Goal: Task Accomplishment & Management: Complete application form

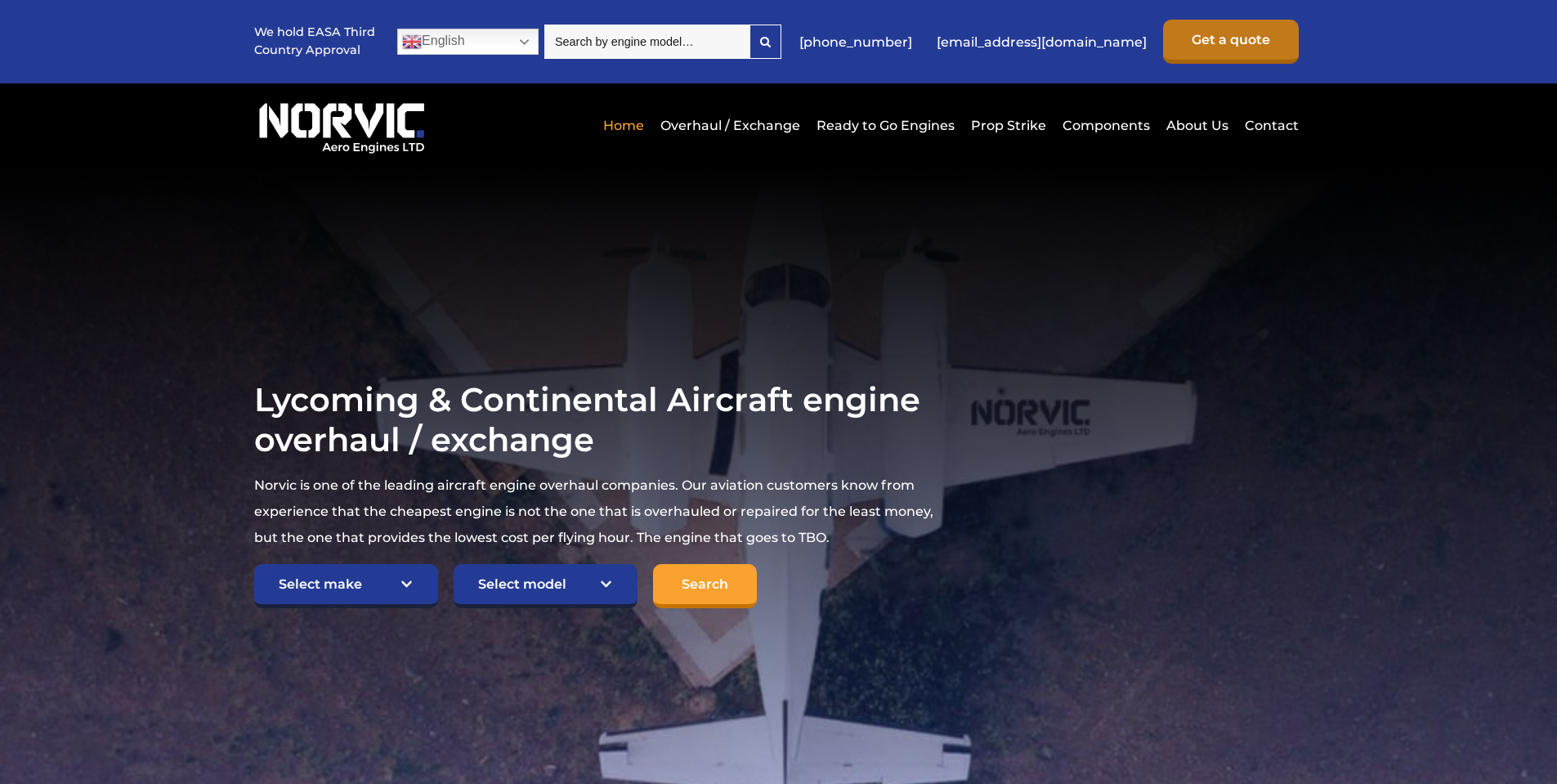
click at [1216, 40] on link "Get a quote" at bounding box center [1231, 41] width 135 height 44
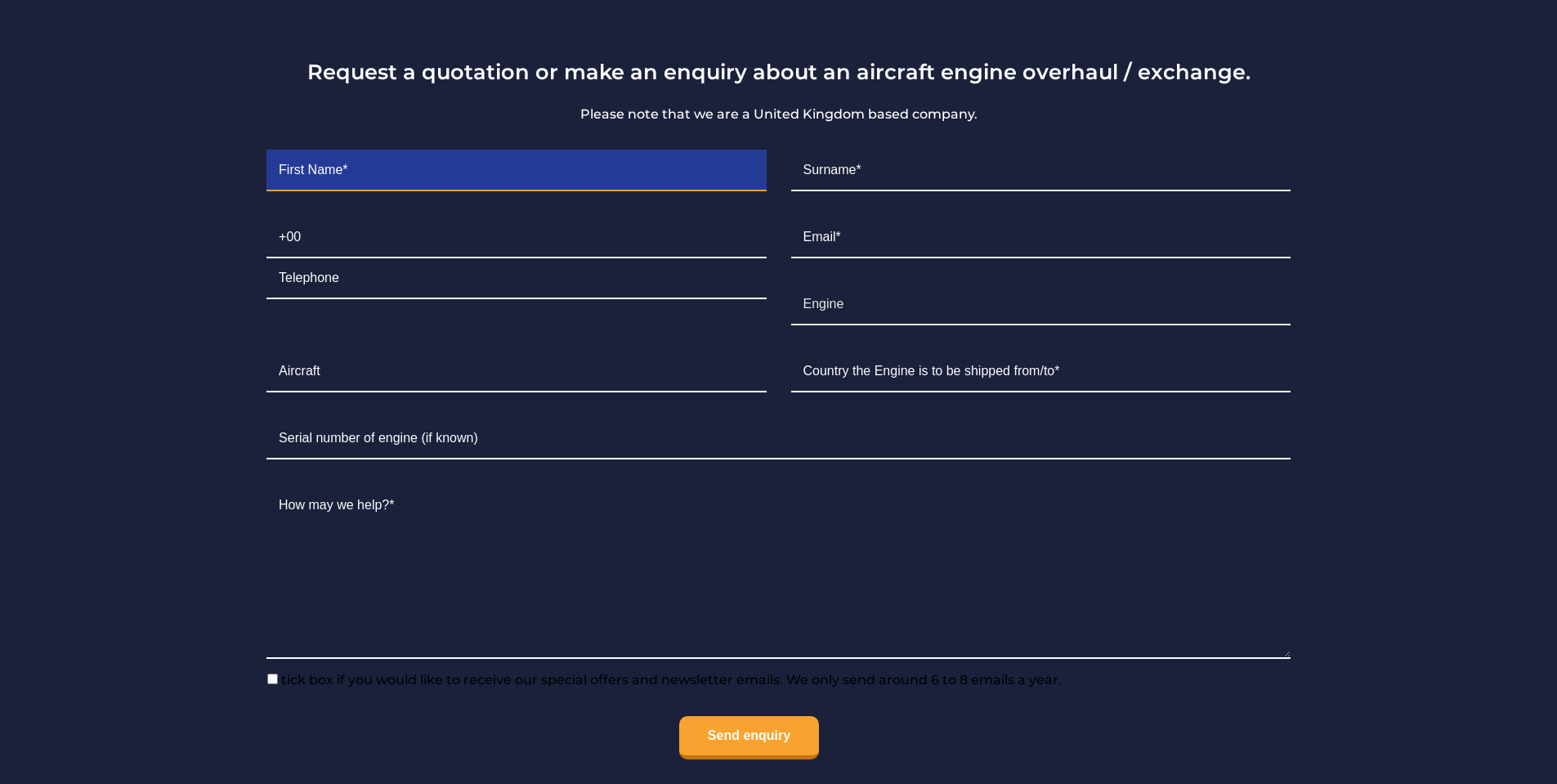
click at [366, 173] on input "Contact form" at bounding box center [515, 170] width 499 height 40
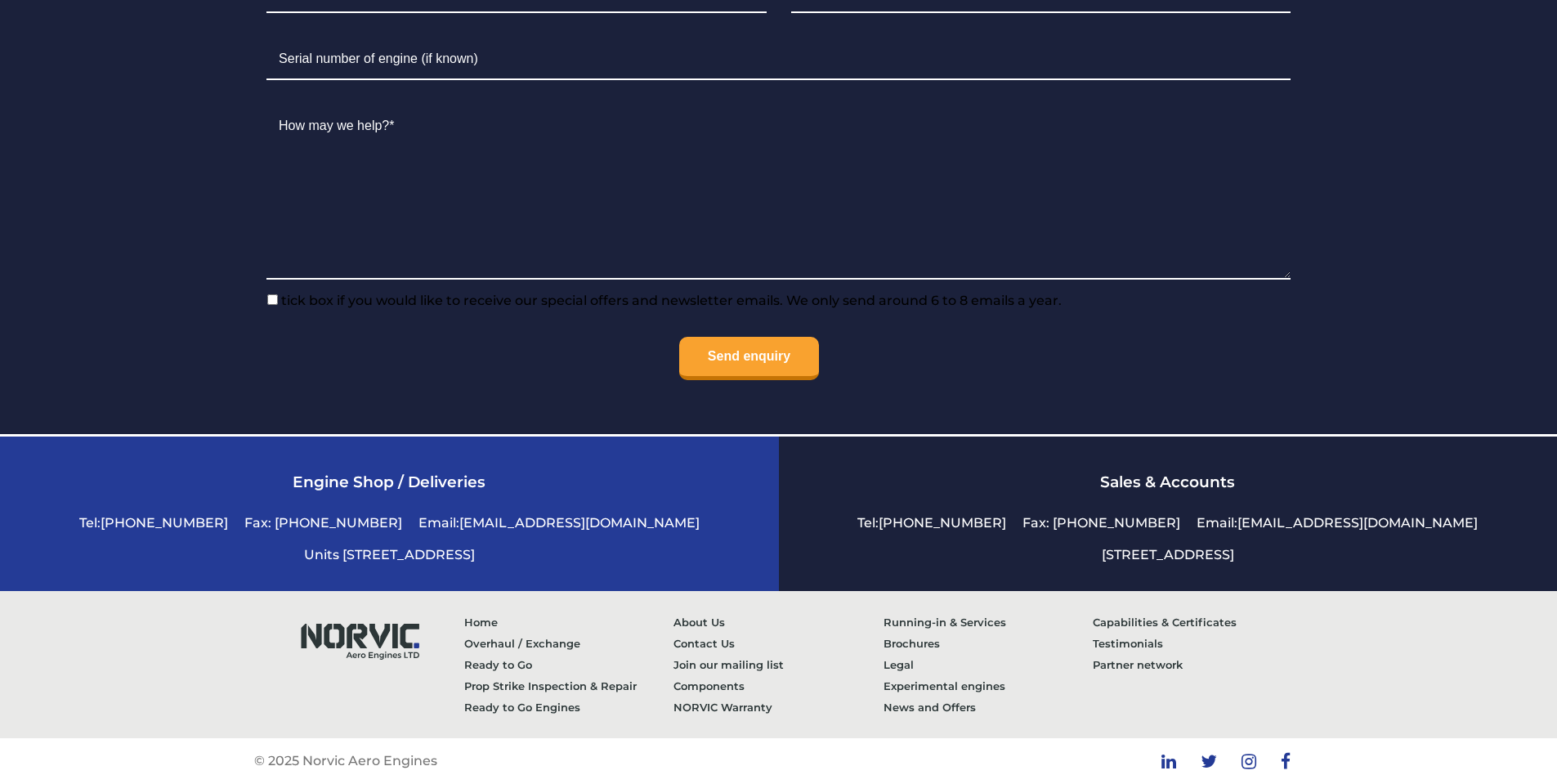
scroll to position [3551, 0]
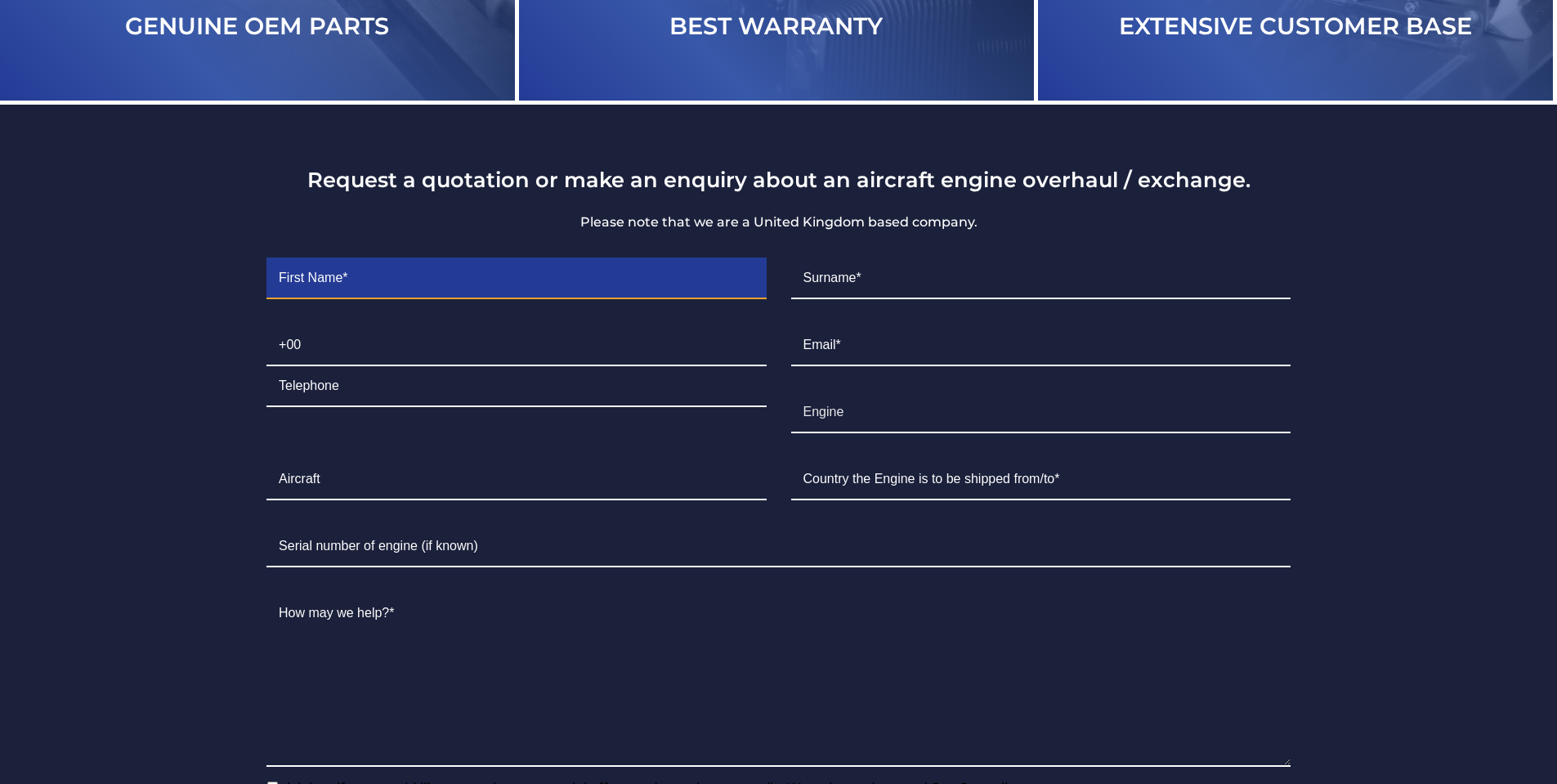
click at [397, 280] on input "Contact form" at bounding box center [515, 278] width 499 height 40
type input "[PERSON_NAME]"
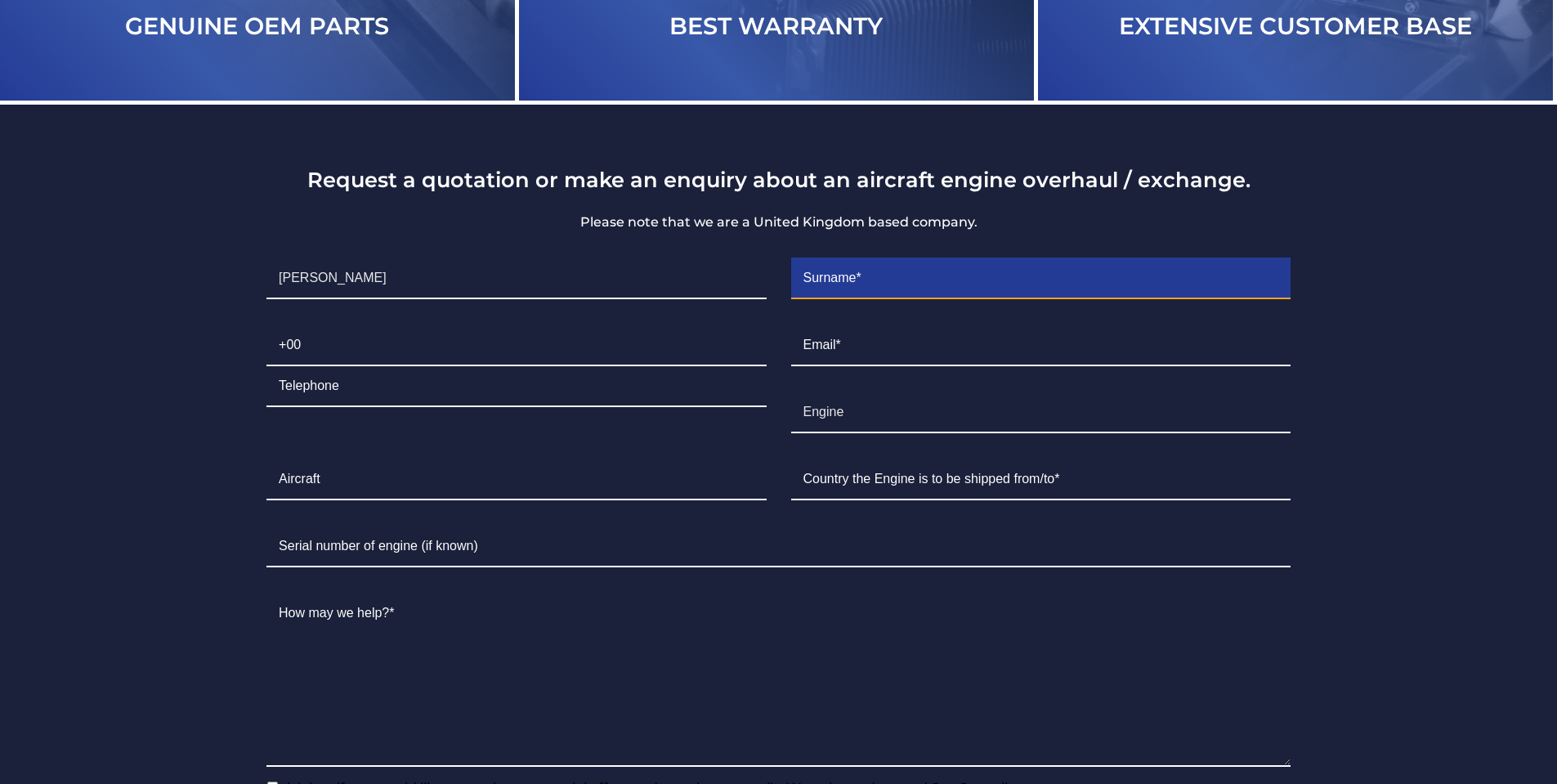
click at [885, 277] on input "Contact form" at bounding box center [1041, 278] width 499 height 40
type input "[PERSON_NAME]"
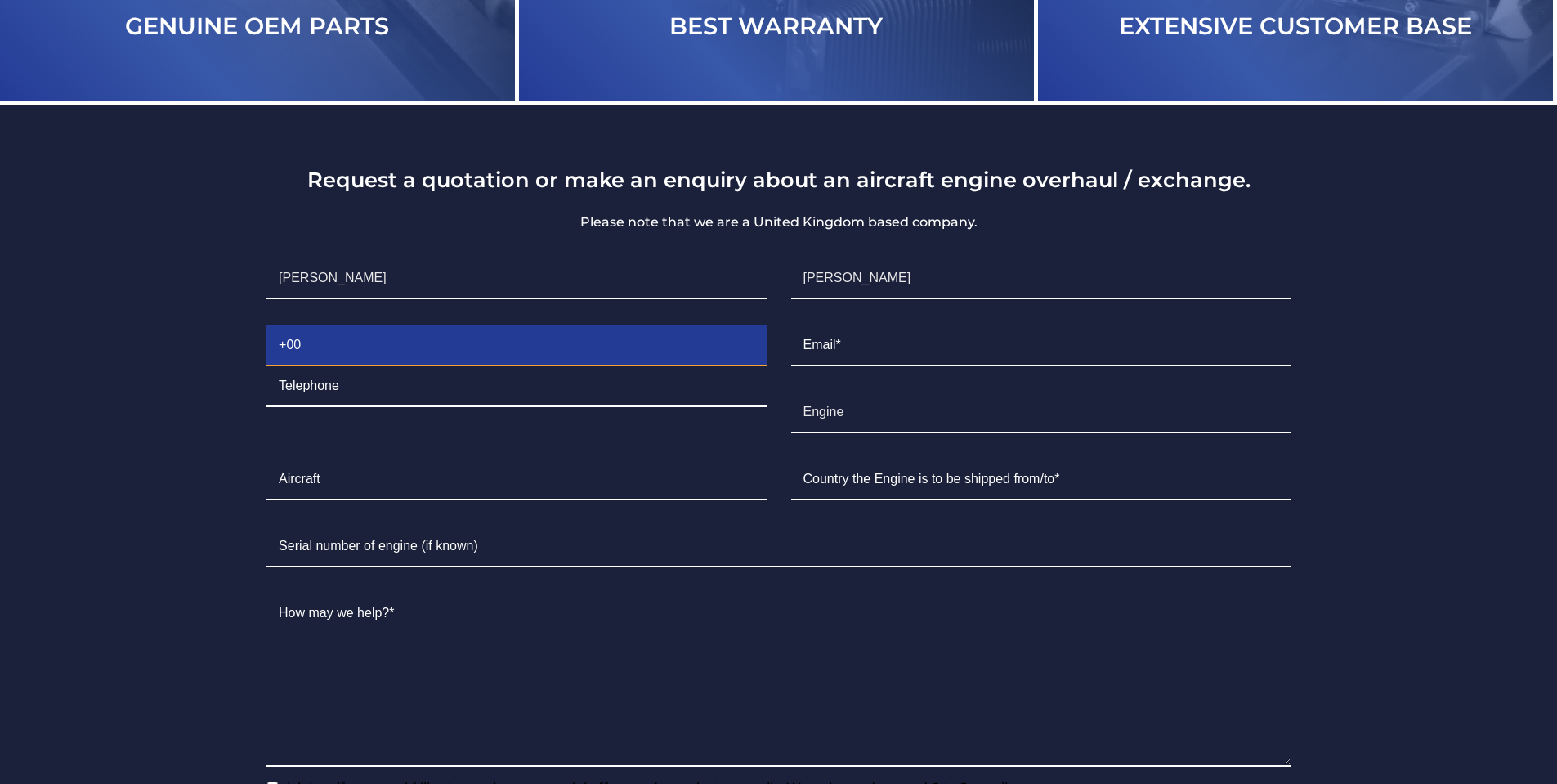
click at [583, 337] on input "Contact form" at bounding box center [515, 345] width 499 height 40
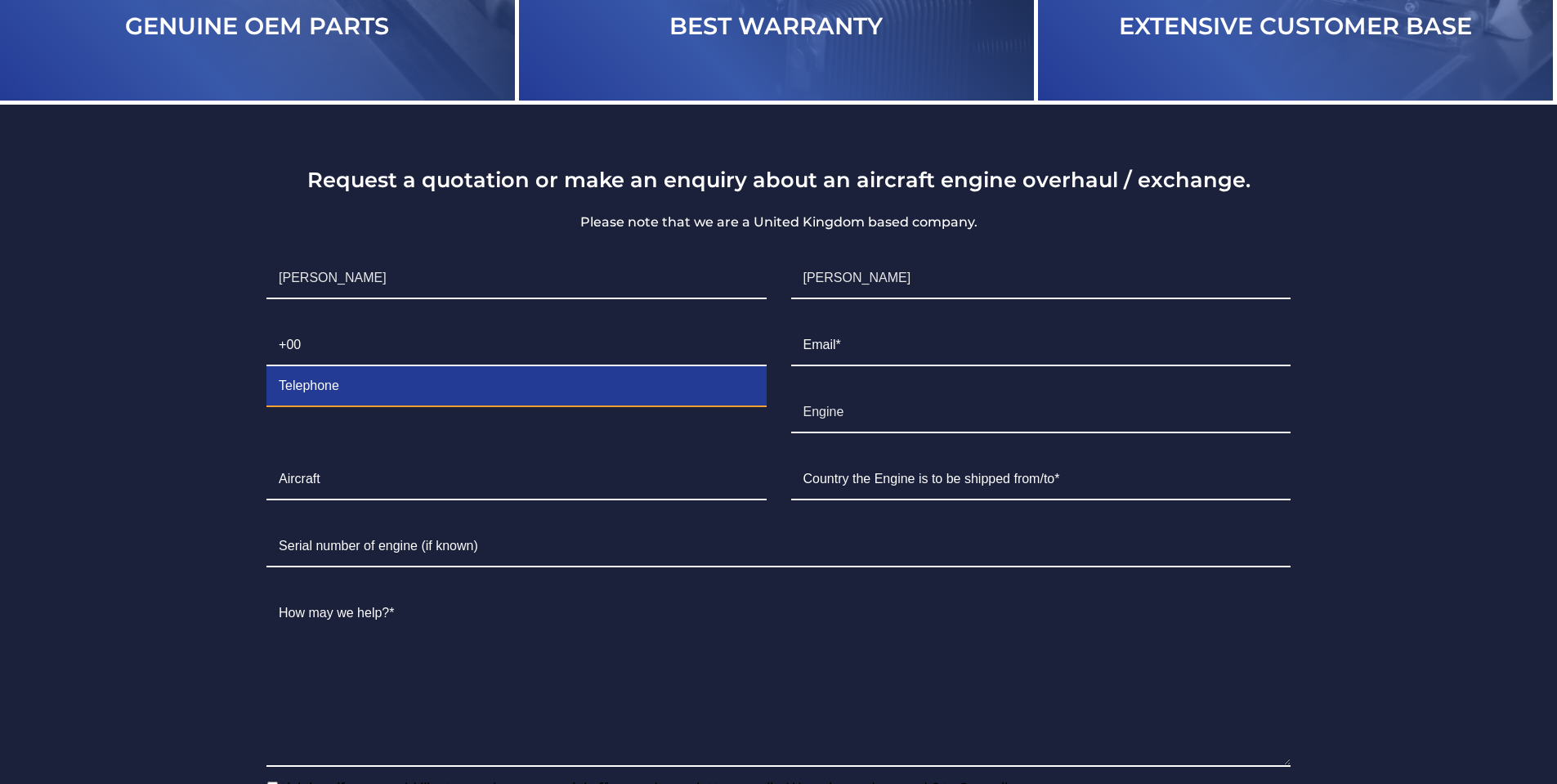
click at [551, 401] on input "Contact form" at bounding box center [515, 385] width 499 height 40
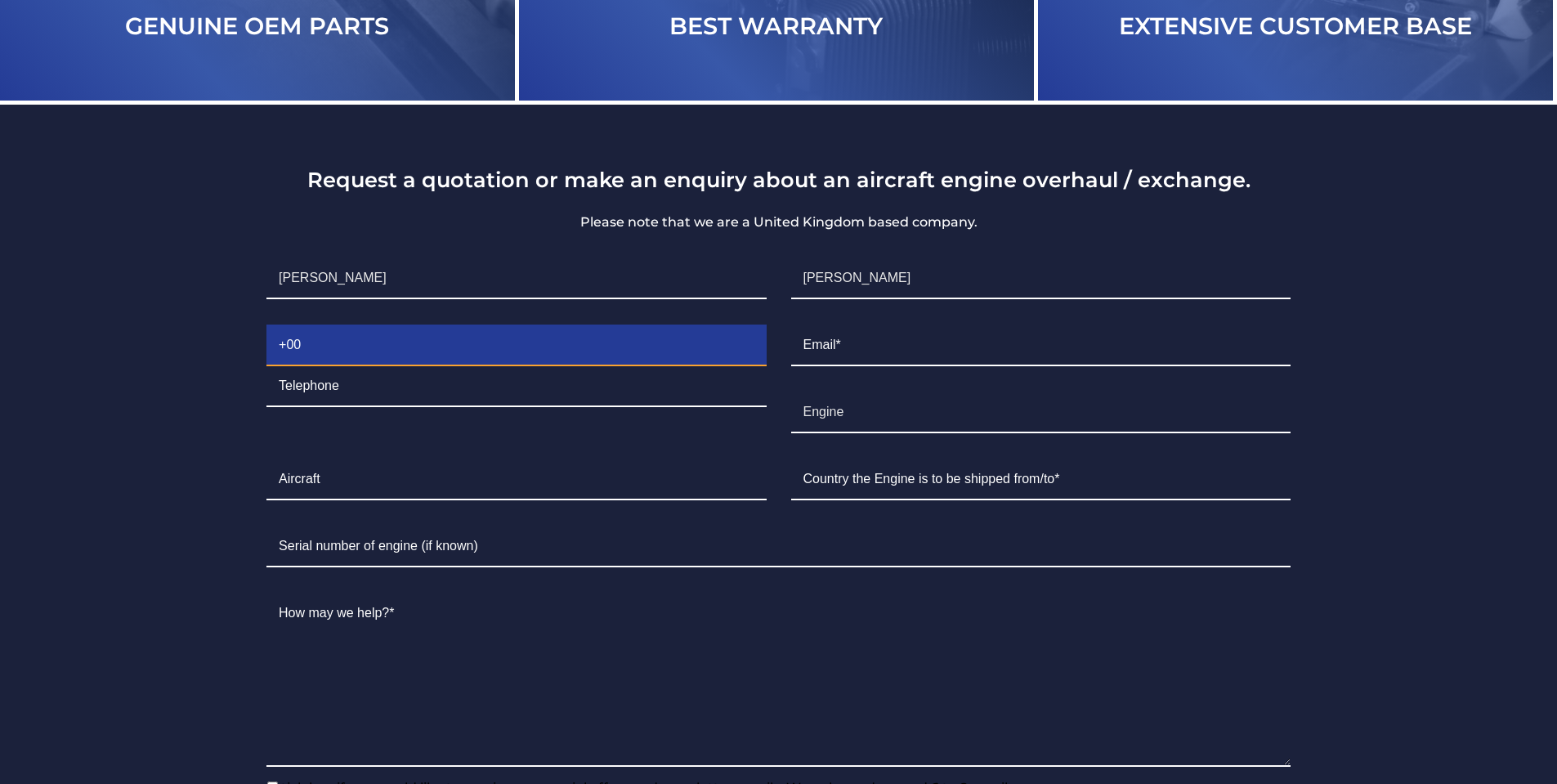
click at [550, 356] on input "Contact form" at bounding box center [515, 345] width 499 height 40
type input "6"
type input "[PHONE_NUMBER]"
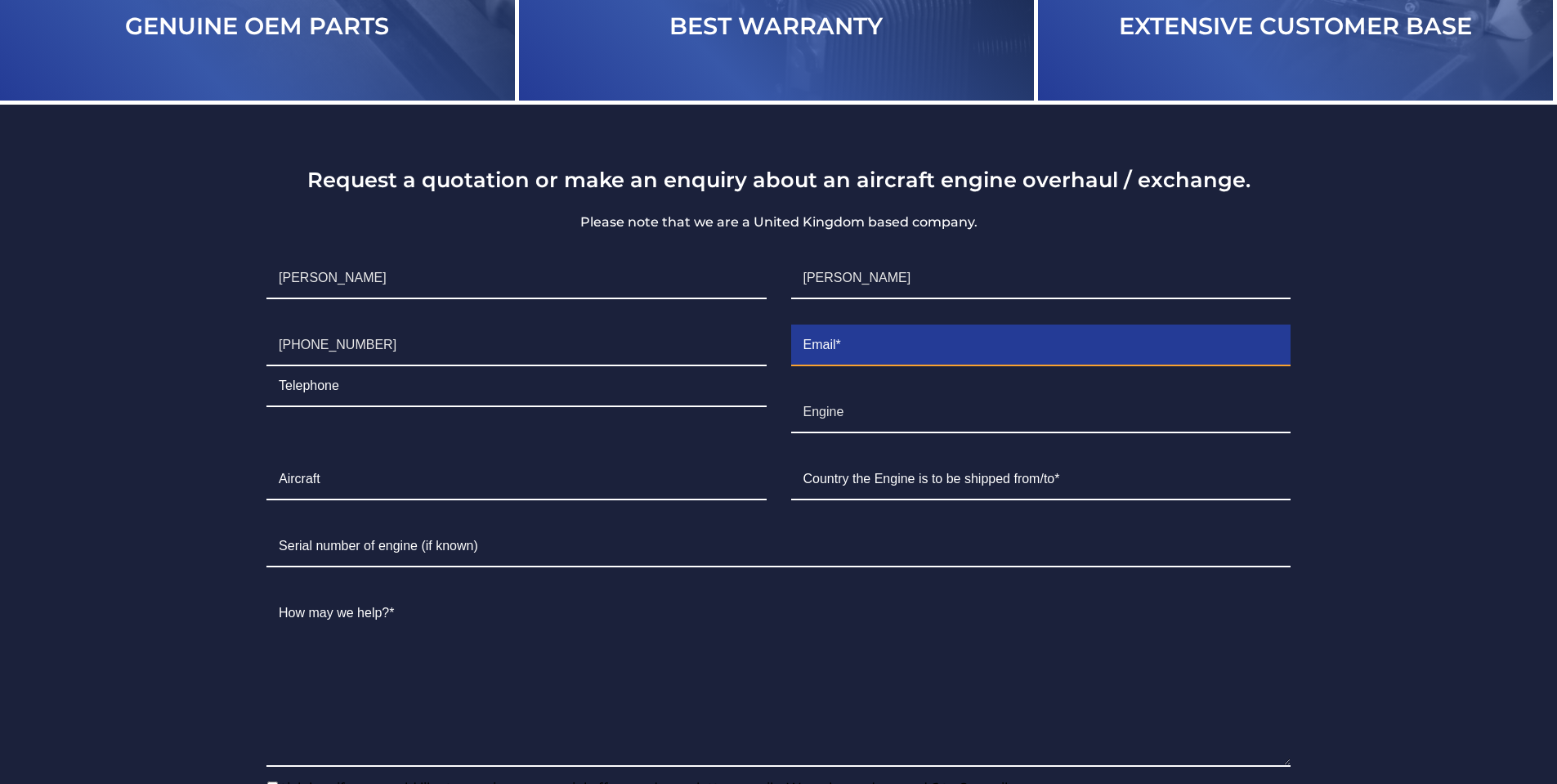
click at [859, 355] on input "Contact form" at bounding box center [1041, 345] width 499 height 40
type input "[EMAIL_ADDRESS][DOMAIN_NAME]"
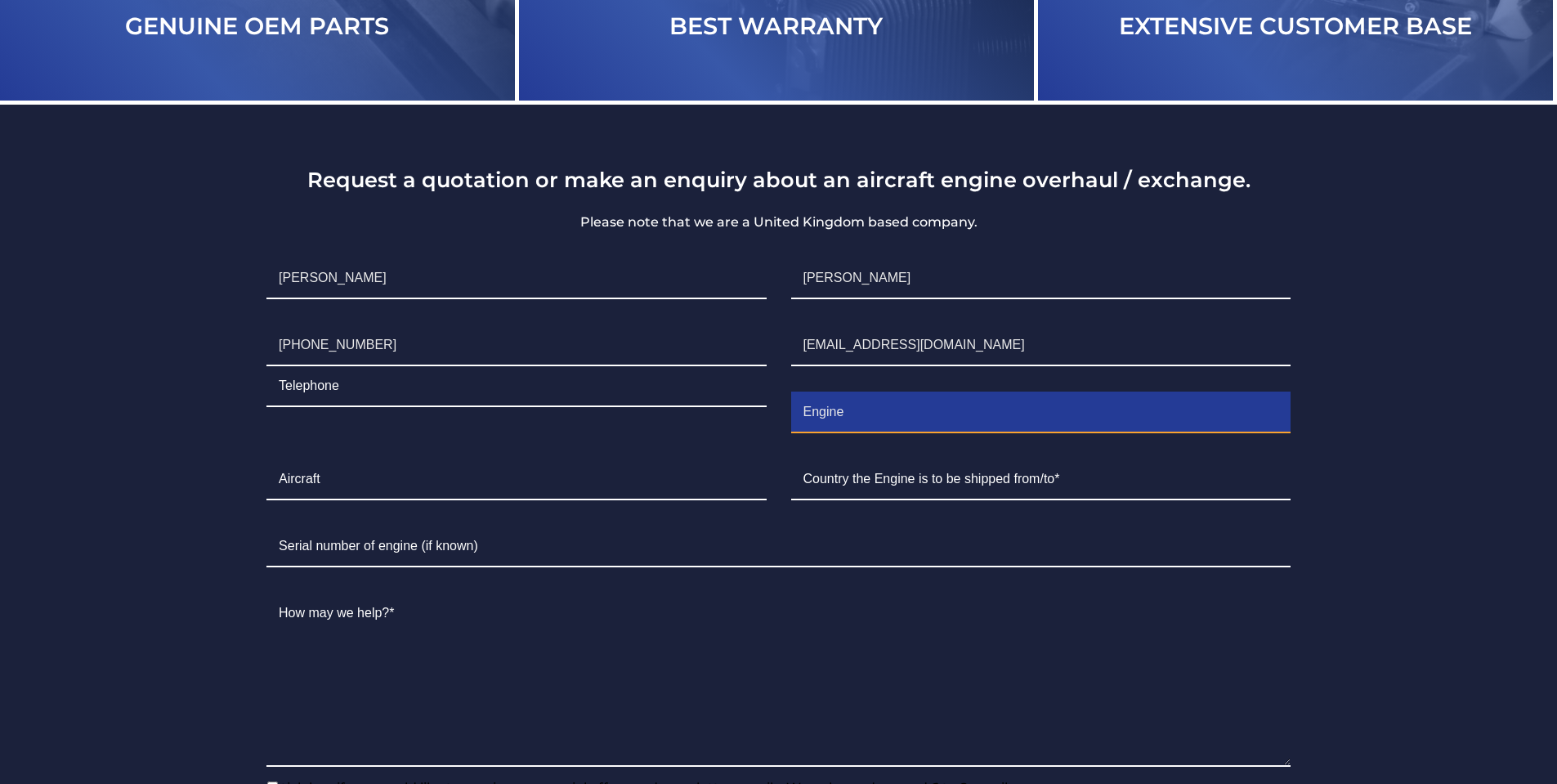
click at [891, 416] on input "Engine" at bounding box center [1041, 412] width 499 height 40
type input "Engine"
drag, startPoint x: 880, startPoint y: 418, endPoint x: 786, endPoint y: 413, distance: 94.1
click at [786, 413] on li "Engine Engine" at bounding box center [1041, 412] width 524 height 67
type input "Lycoming IO-360-L2A"
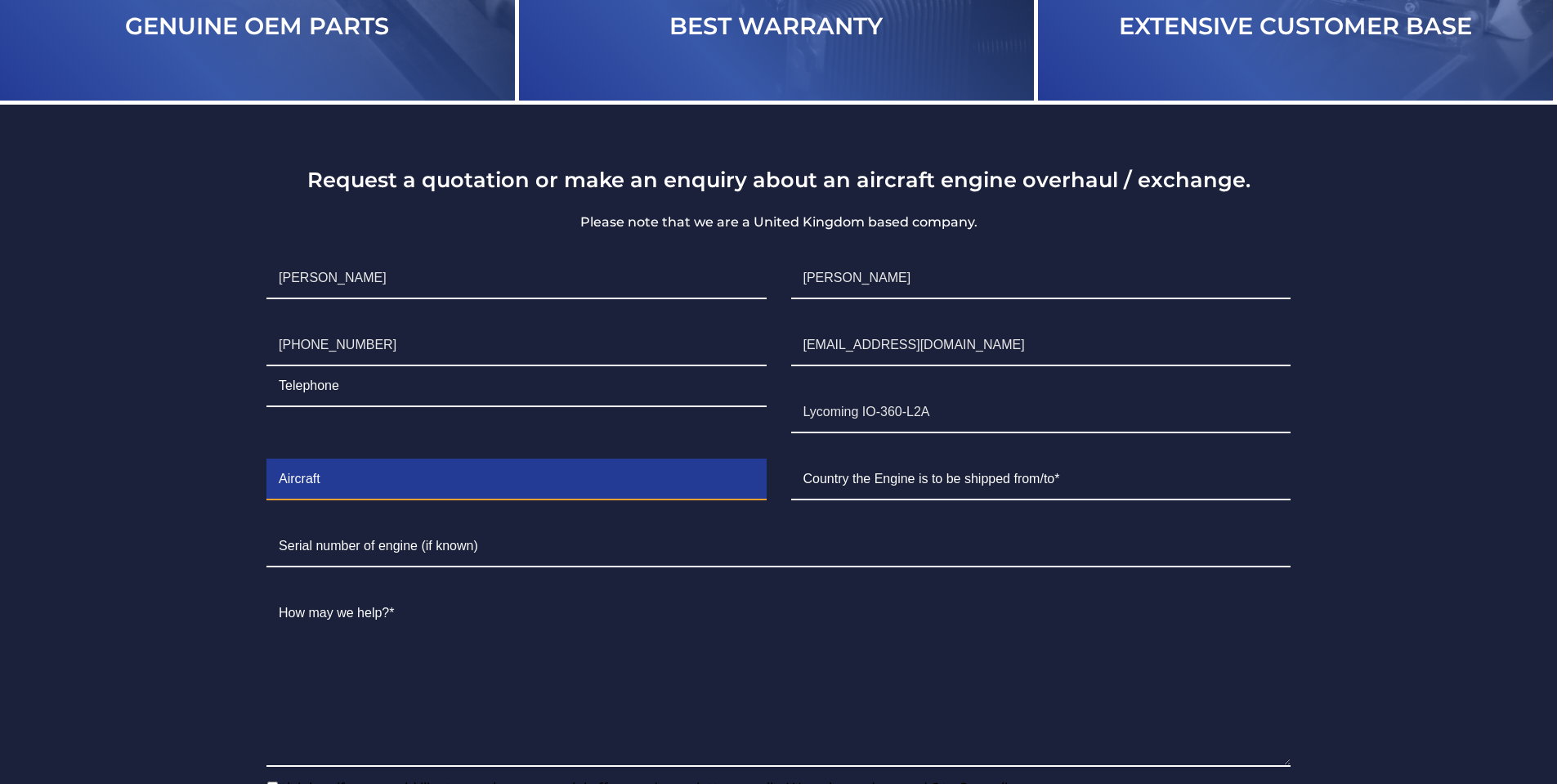
click at [534, 481] on input "Contact form" at bounding box center [515, 479] width 499 height 40
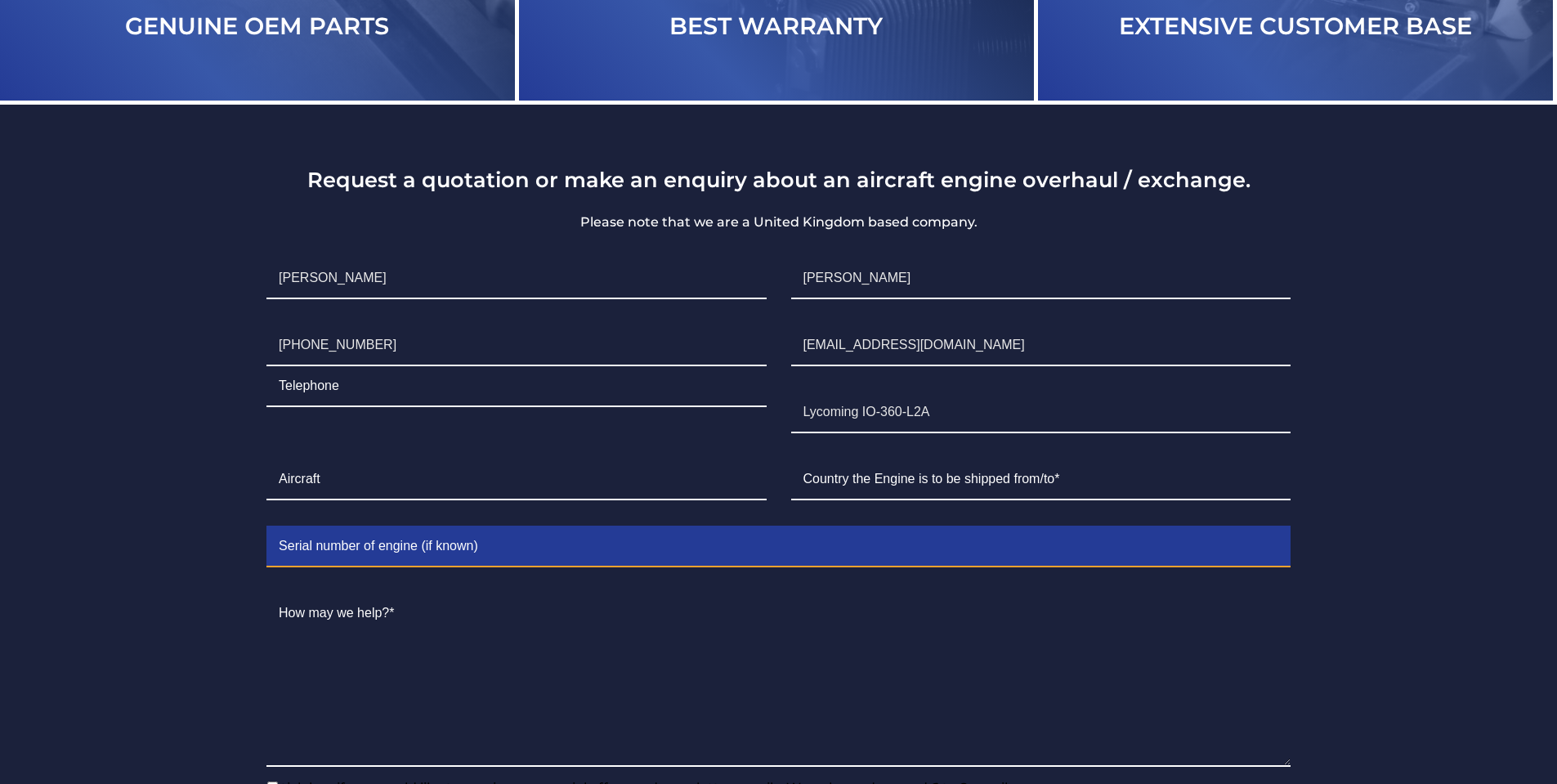
click at [487, 545] on input "Contact form" at bounding box center [778, 546] width 1024 height 40
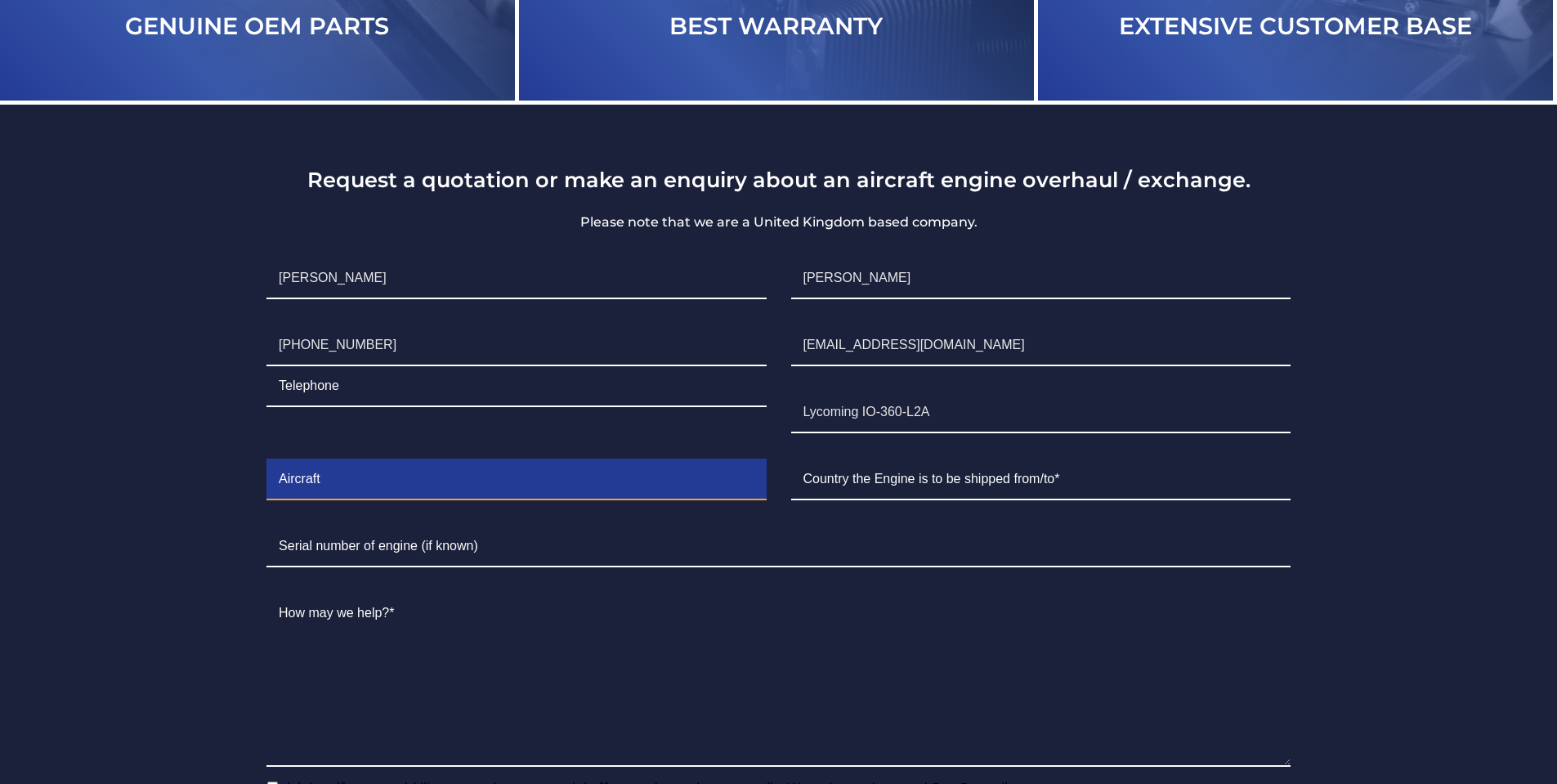
click at [478, 485] on input "Contact form" at bounding box center [515, 479] width 499 height 40
type input "Cessna 172"
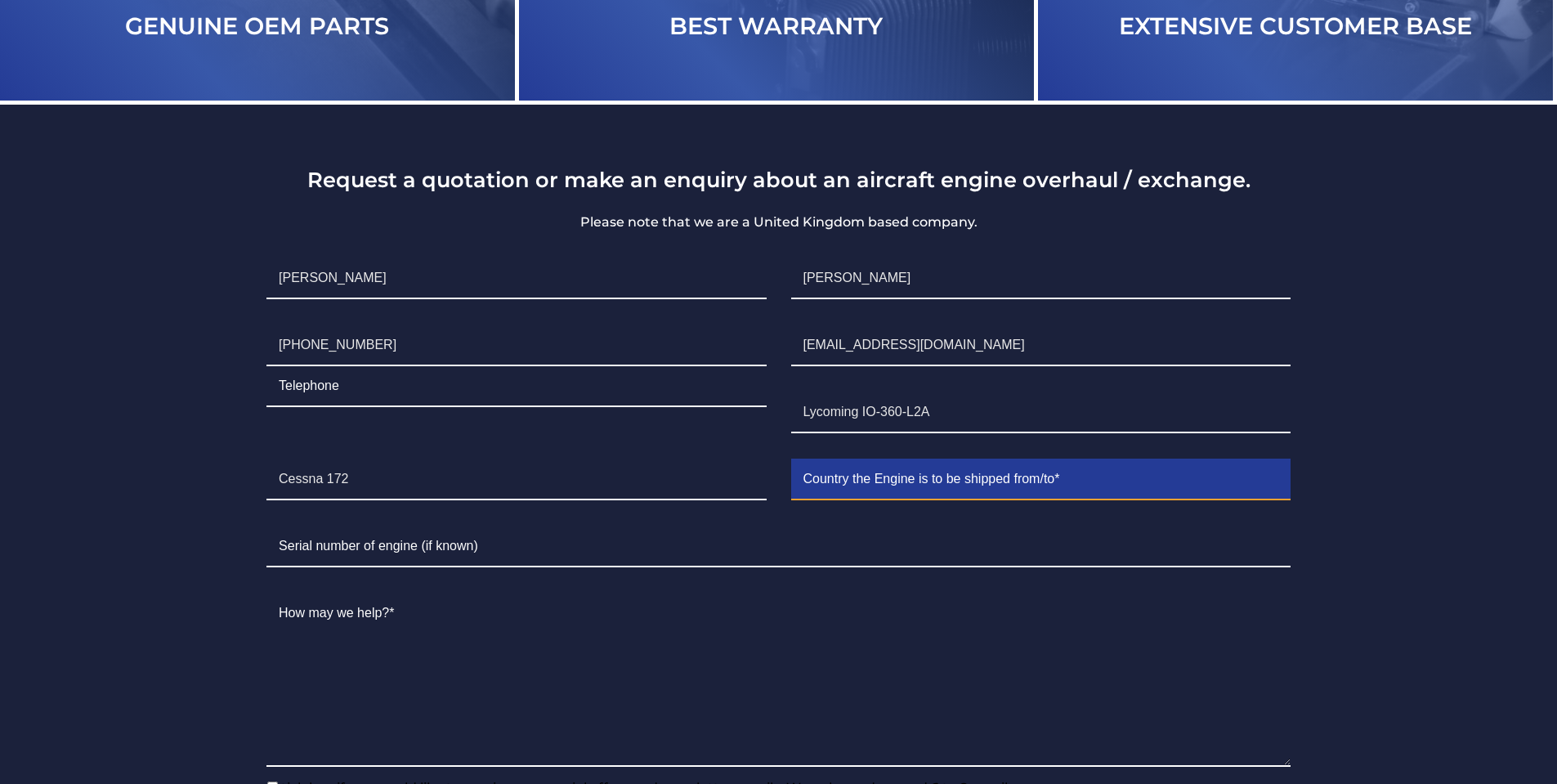
click at [1012, 483] on input "Contact form" at bounding box center [1041, 479] width 499 height 40
click at [1011, 481] on input "Contact form" at bounding box center [1041, 479] width 499 height 40
click at [1070, 487] on input "Contact form" at bounding box center [1041, 479] width 499 height 40
click at [1077, 486] on input "Contact form" at bounding box center [1041, 479] width 499 height 40
type input "[GEOGRAPHIC_DATA]"
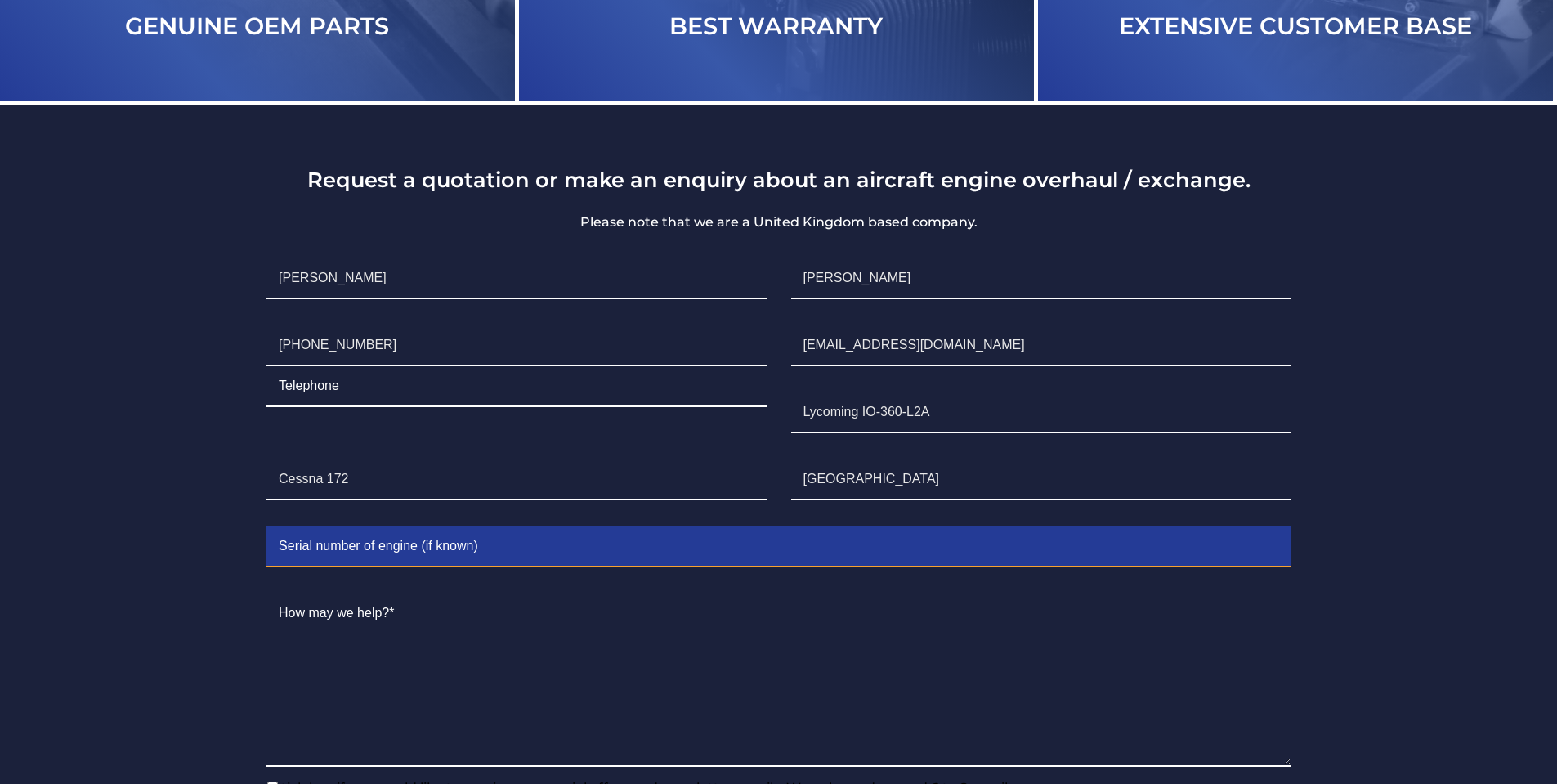
click at [602, 546] on input "Contact form" at bounding box center [778, 546] width 1024 height 40
paste input "L-33173-51E"
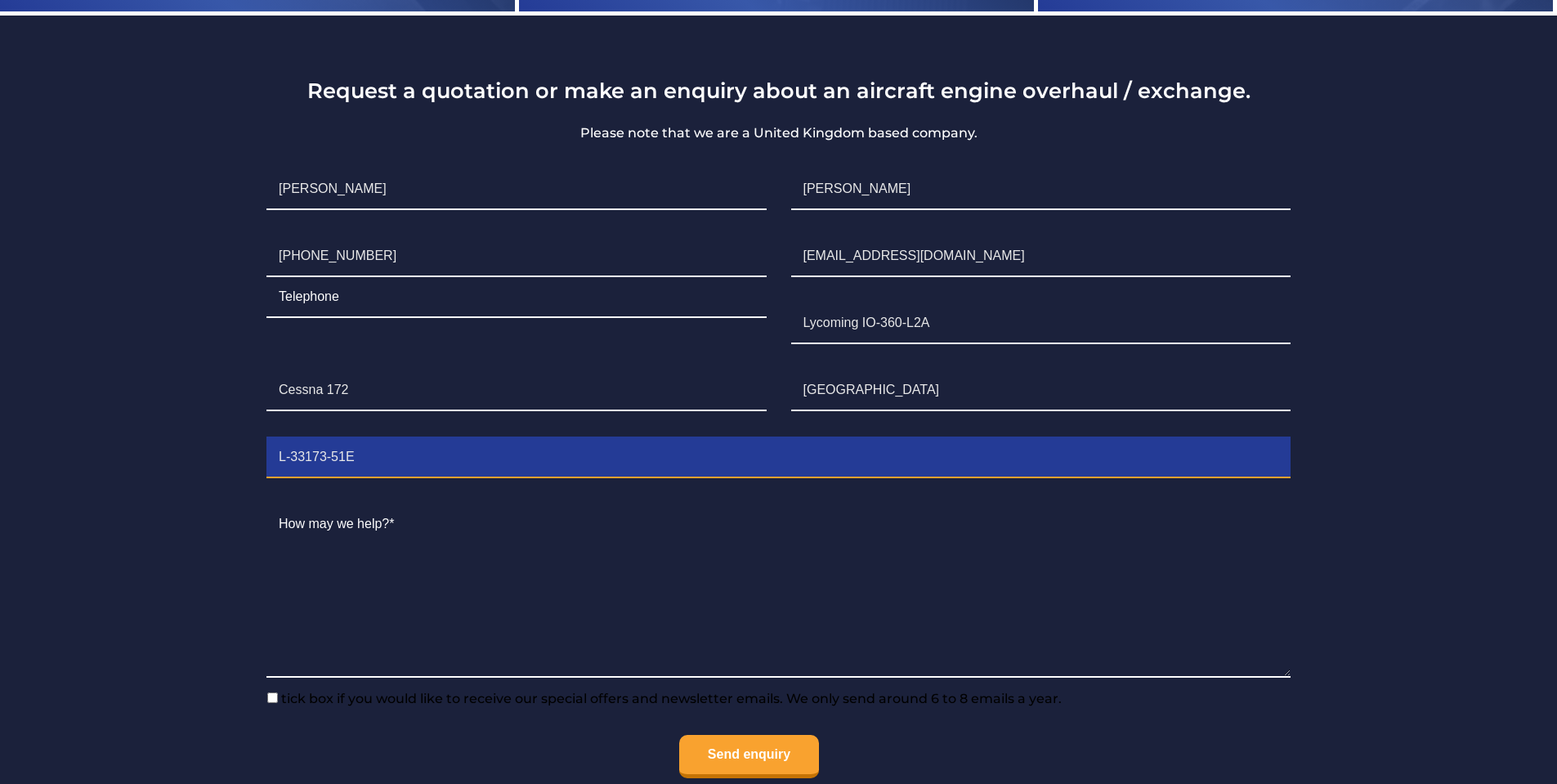
scroll to position [3714, 0]
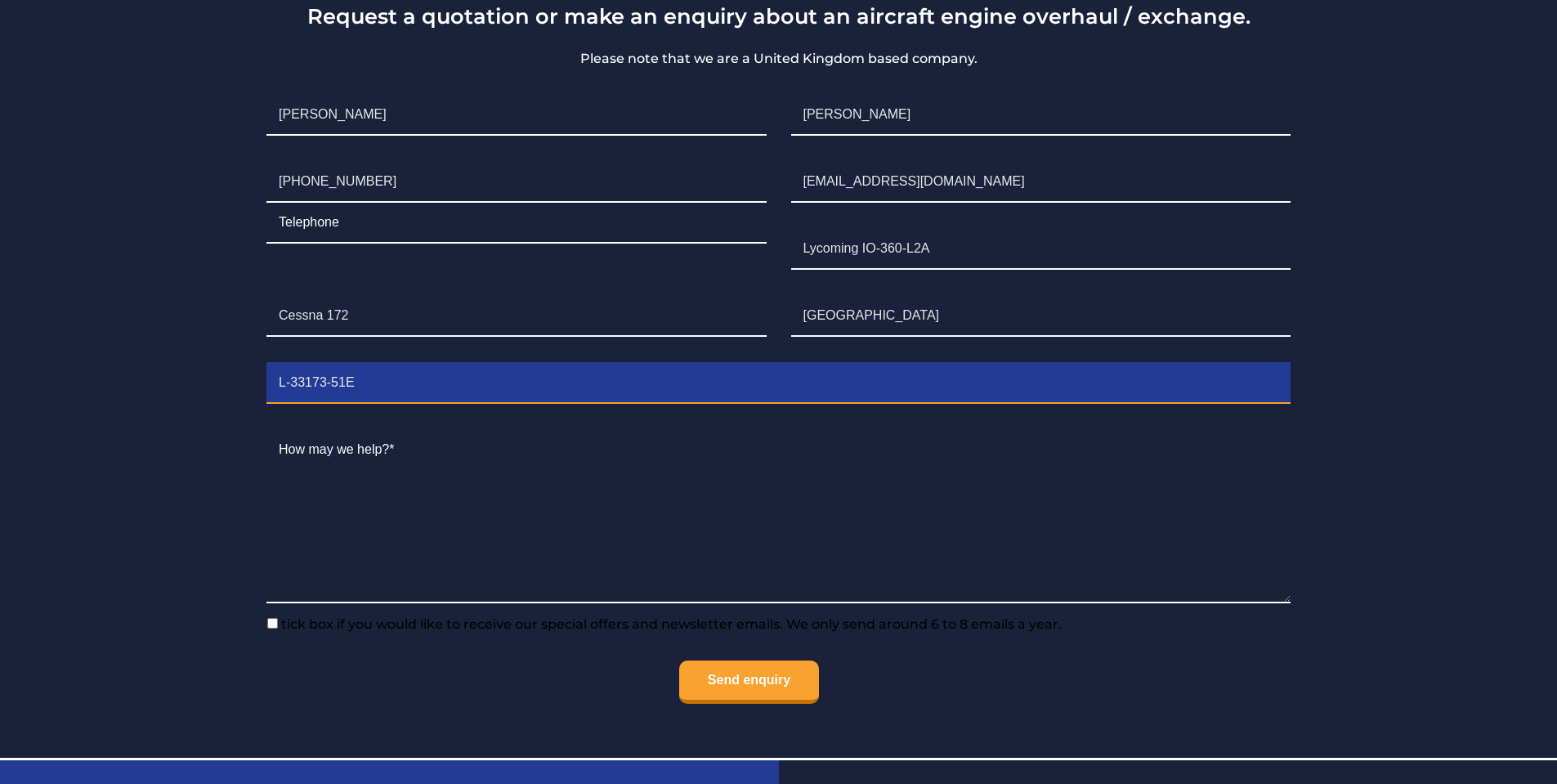
type input "L-33173-51E"
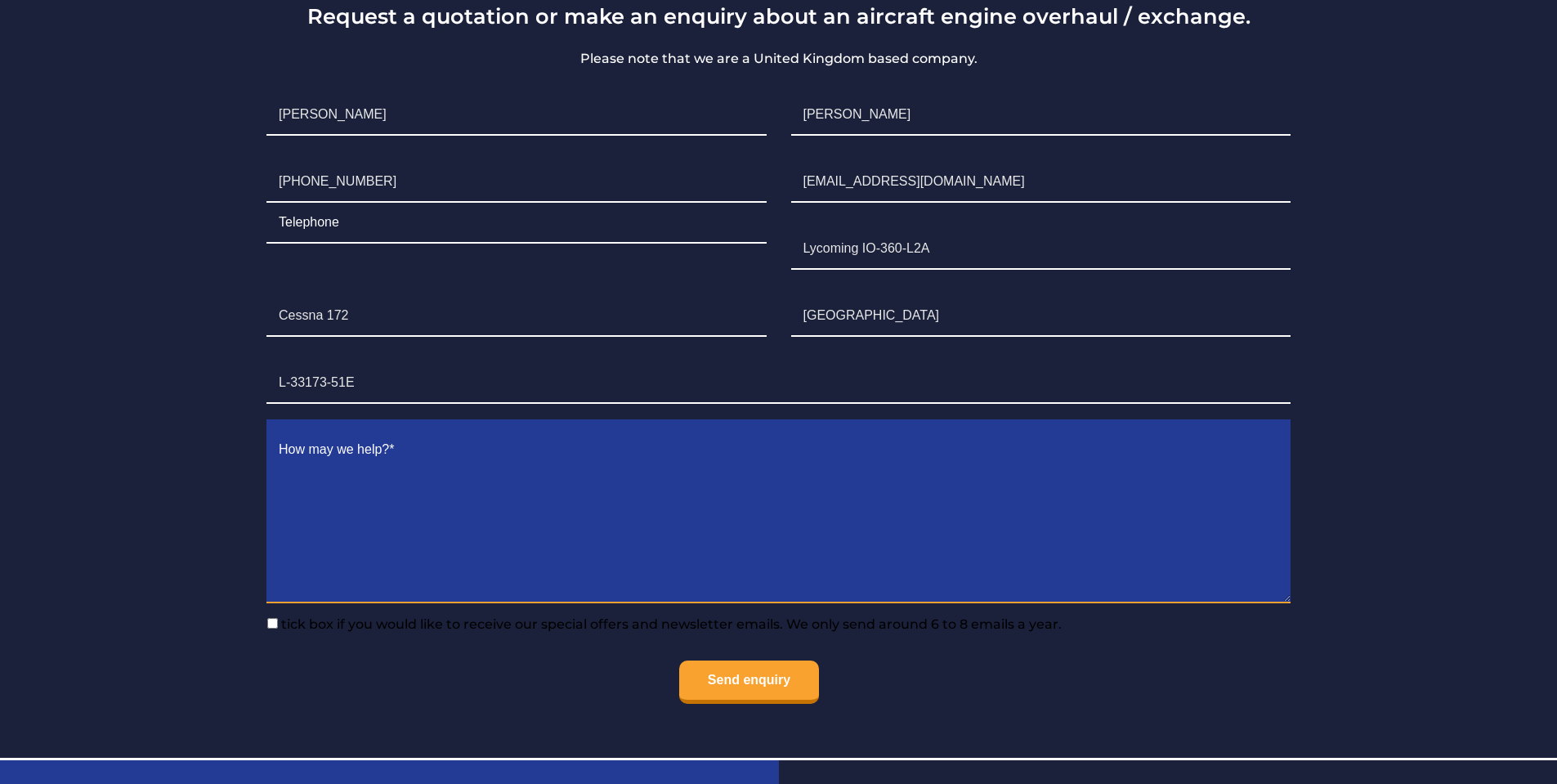
click at [359, 497] on textarea "Contact form" at bounding box center [778, 516] width 1024 height 173
click at [363, 501] on textarea "Contact form" at bounding box center [778, 516] width 1024 height 173
paste textarea "lo ipsumdo si ametcon adipiscin eli seddoeiu te i Utlabore ET-667-D9M aliqua en…"
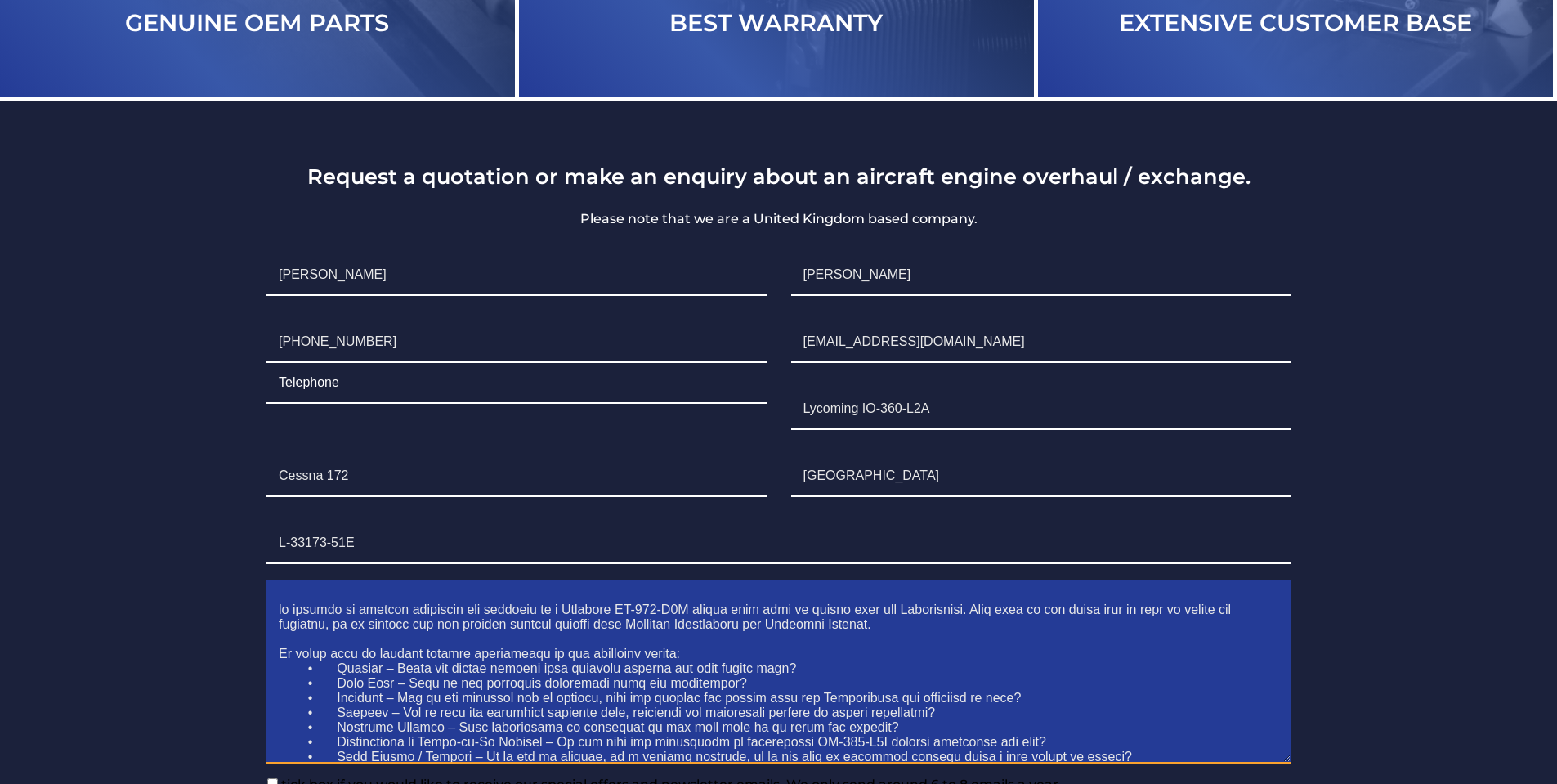
scroll to position [3632, 0]
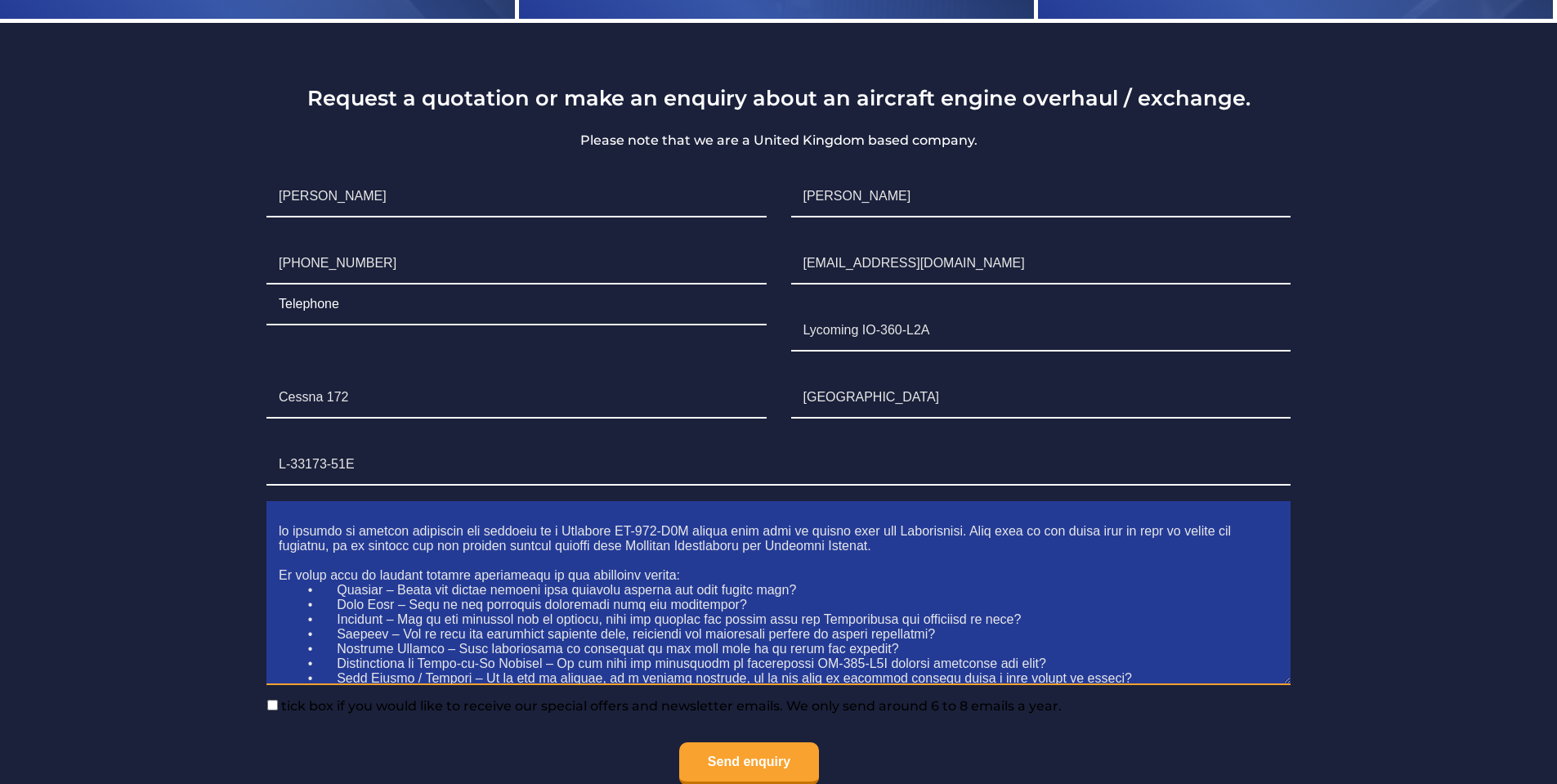
click at [278, 542] on textarea "Contact form" at bounding box center [778, 598] width 1024 height 173
click at [282, 536] on textarea "Contact form" at bounding box center [778, 598] width 1024 height 173
click at [280, 534] on textarea "Contact form" at bounding box center [778, 598] width 1024 height 173
drag, startPoint x: 338, startPoint y: 539, endPoint x: 282, endPoint y: 537, distance: 56.0
click at [282, 537] on textarea "Contact form" at bounding box center [778, 598] width 1024 height 173
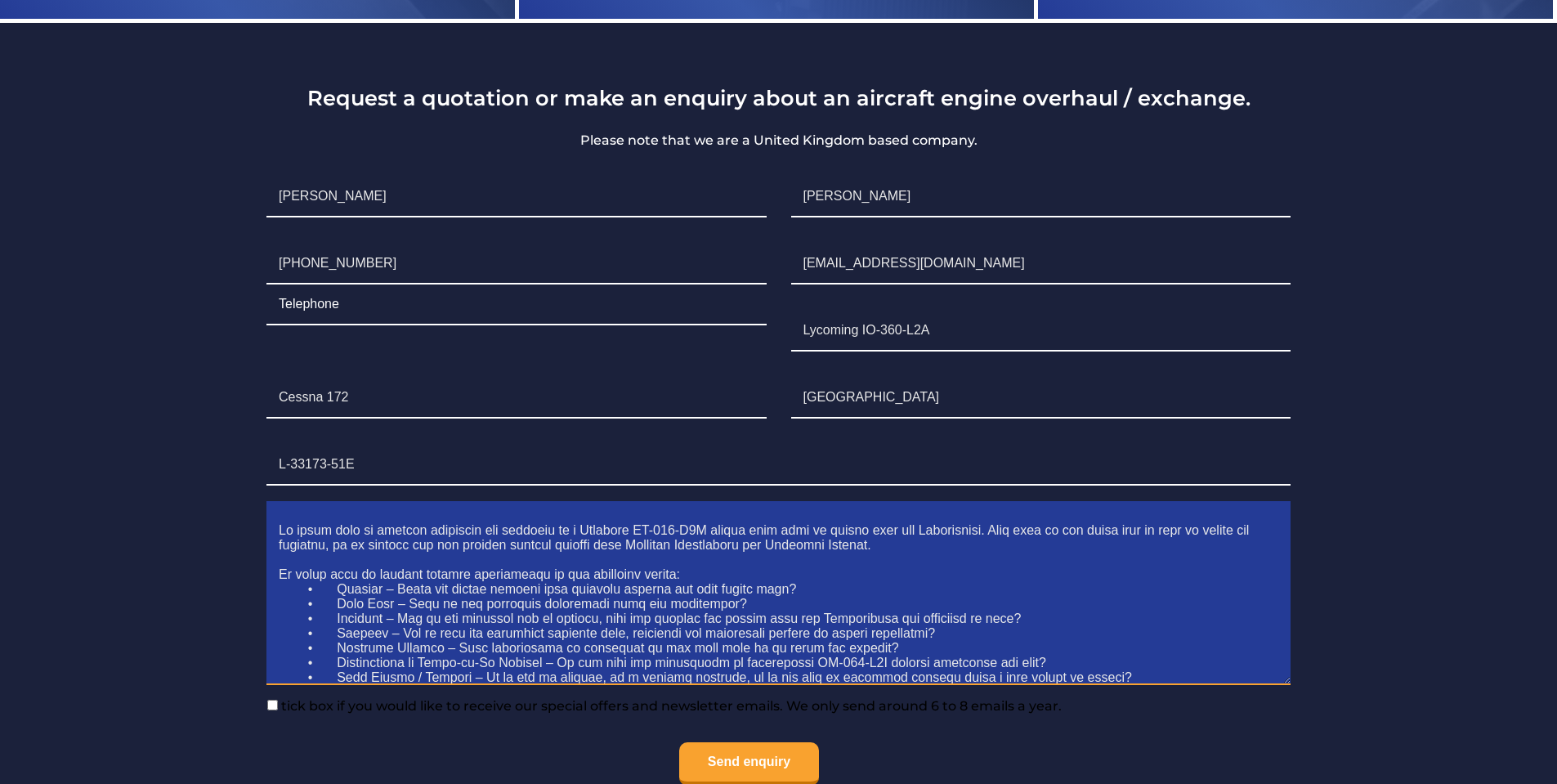
scroll to position [0, 0]
drag, startPoint x: 328, startPoint y: 598, endPoint x: 387, endPoint y: 604, distance: 59.3
click at [333, 598] on textarea "Contact form" at bounding box center [778, 598] width 1024 height 173
click at [337, 615] on textarea "Contact form" at bounding box center [778, 598] width 1024 height 173
click at [335, 629] on textarea "Contact form" at bounding box center [778, 598] width 1024 height 173
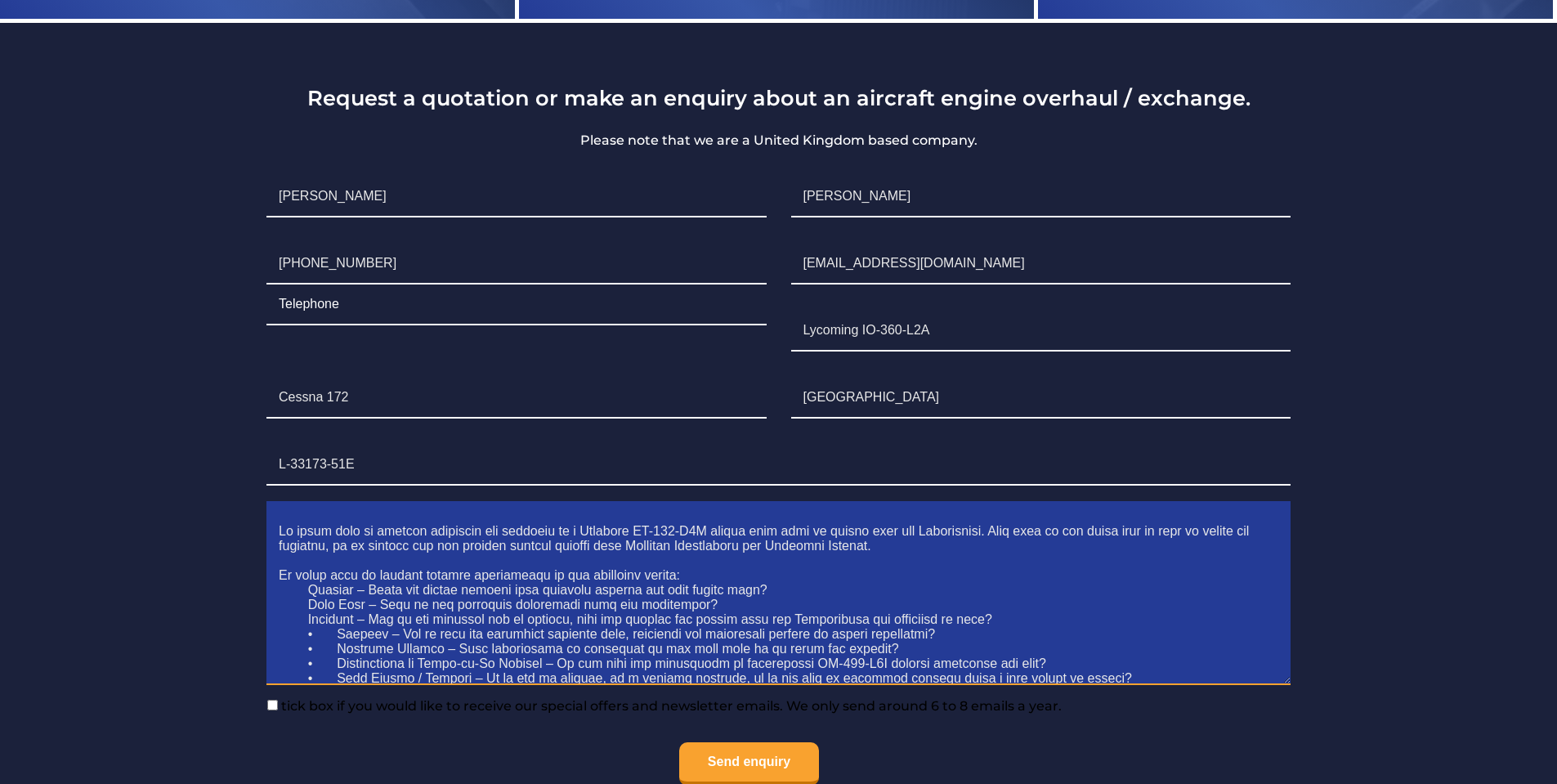
click at [336, 641] on textarea "Contact form" at bounding box center [778, 598] width 1024 height 173
drag, startPoint x: 339, startPoint y: 652, endPoint x: 350, endPoint y: 653, distance: 11.0
click at [338, 651] on textarea "Contact form" at bounding box center [778, 598] width 1024 height 173
click at [341, 666] on textarea "Contact form" at bounding box center [778, 598] width 1024 height 173
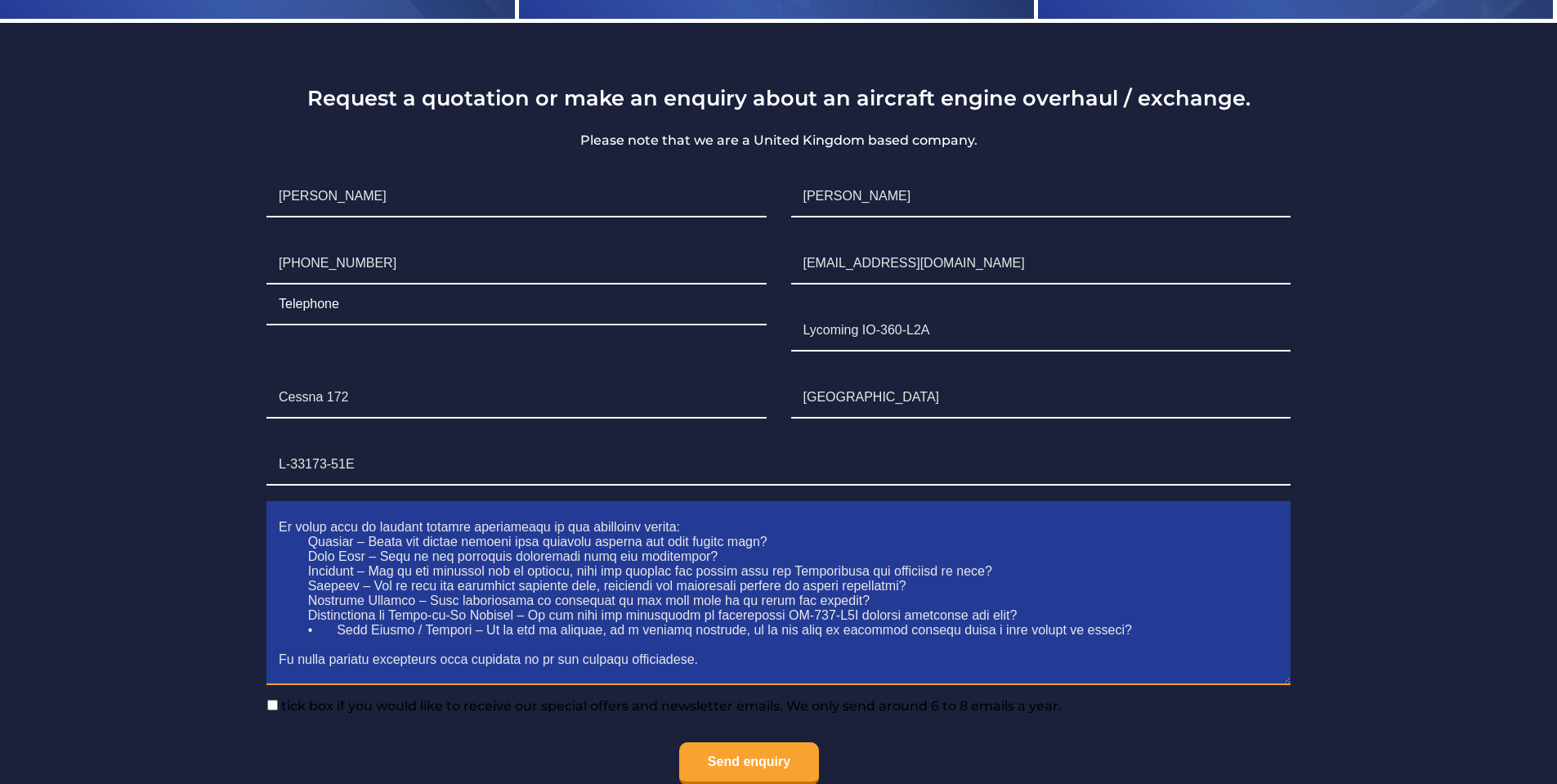
scroll to position [73, 0]
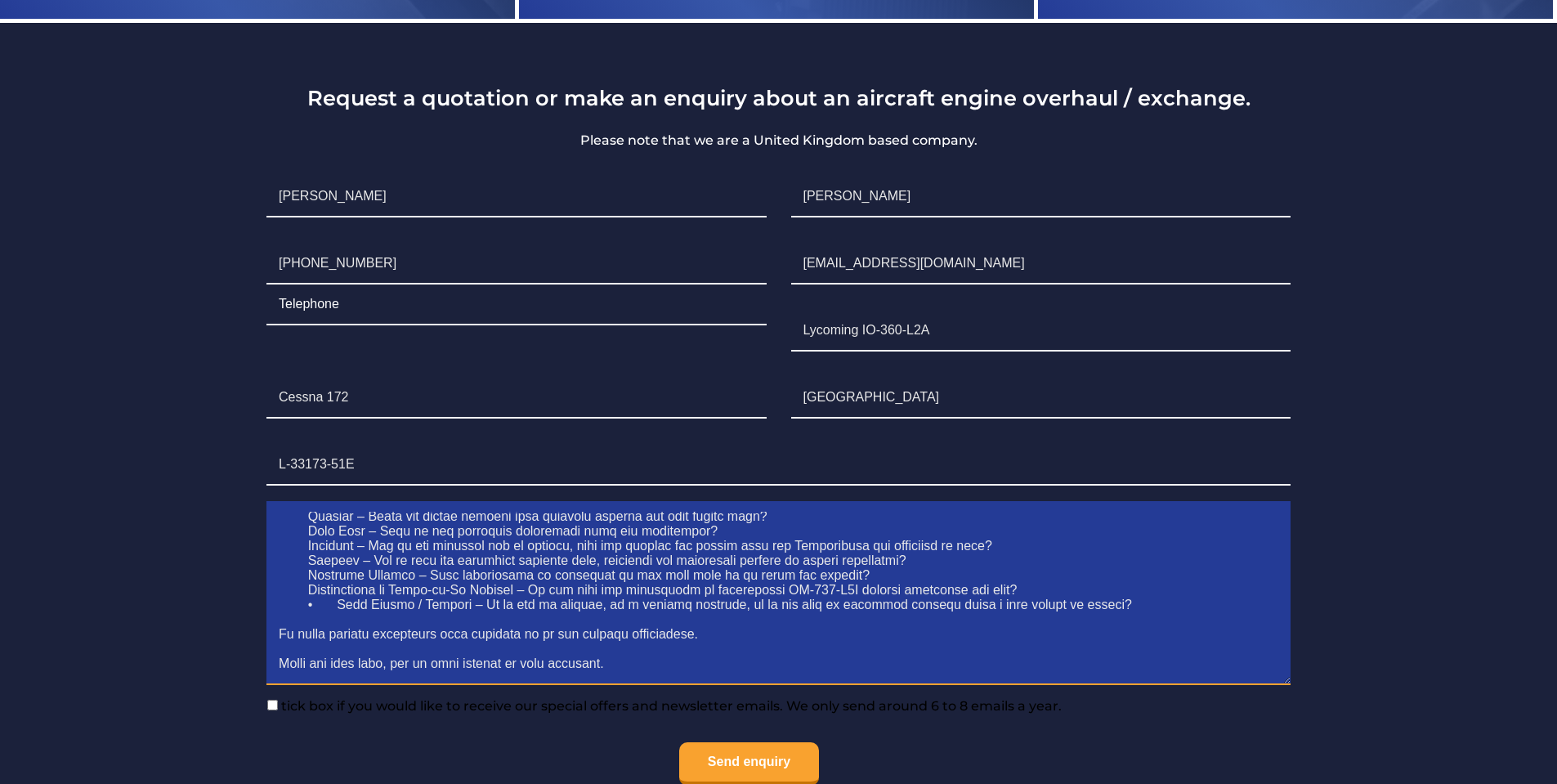
click at [338, 610] on textarea "Contact form" at bounding box center [778, 598] width 1024 height 173
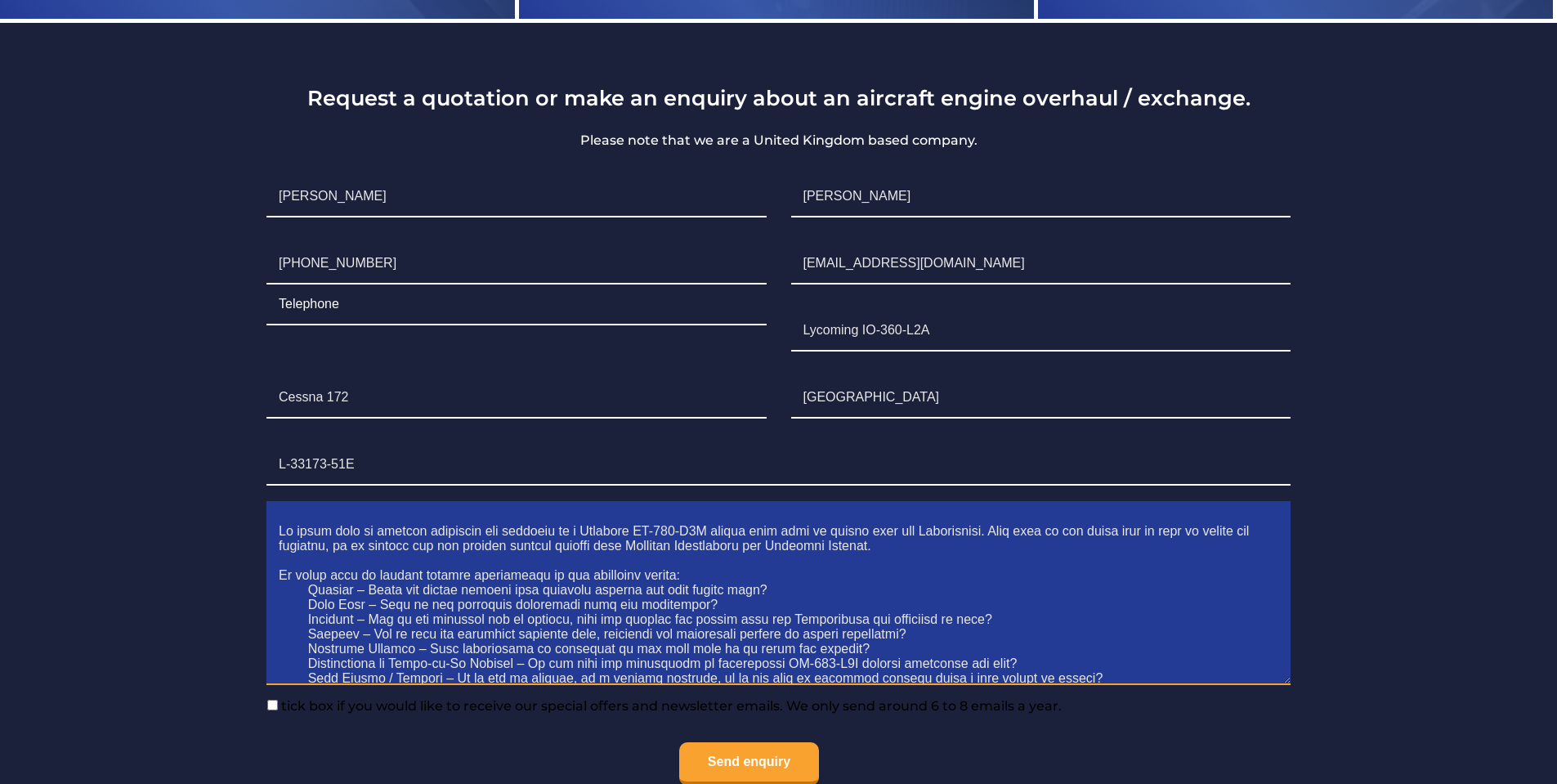
drag, startPoint x: 439, startPoint y: 594, endPoint x: 766, endPoint y: 591, distance: 327.0
click at [766, 591] on textarea "Contact form" at bounding box center [778, 598] width 1024 height 173
drag, startPoint x: 387, startPoint y: 606, endPoint x: 737, endPoint y: 605, distance: 350.0
click at [737, 605] on textarea "Contact form" at bounding box center [778, 598] width 1024 height 173
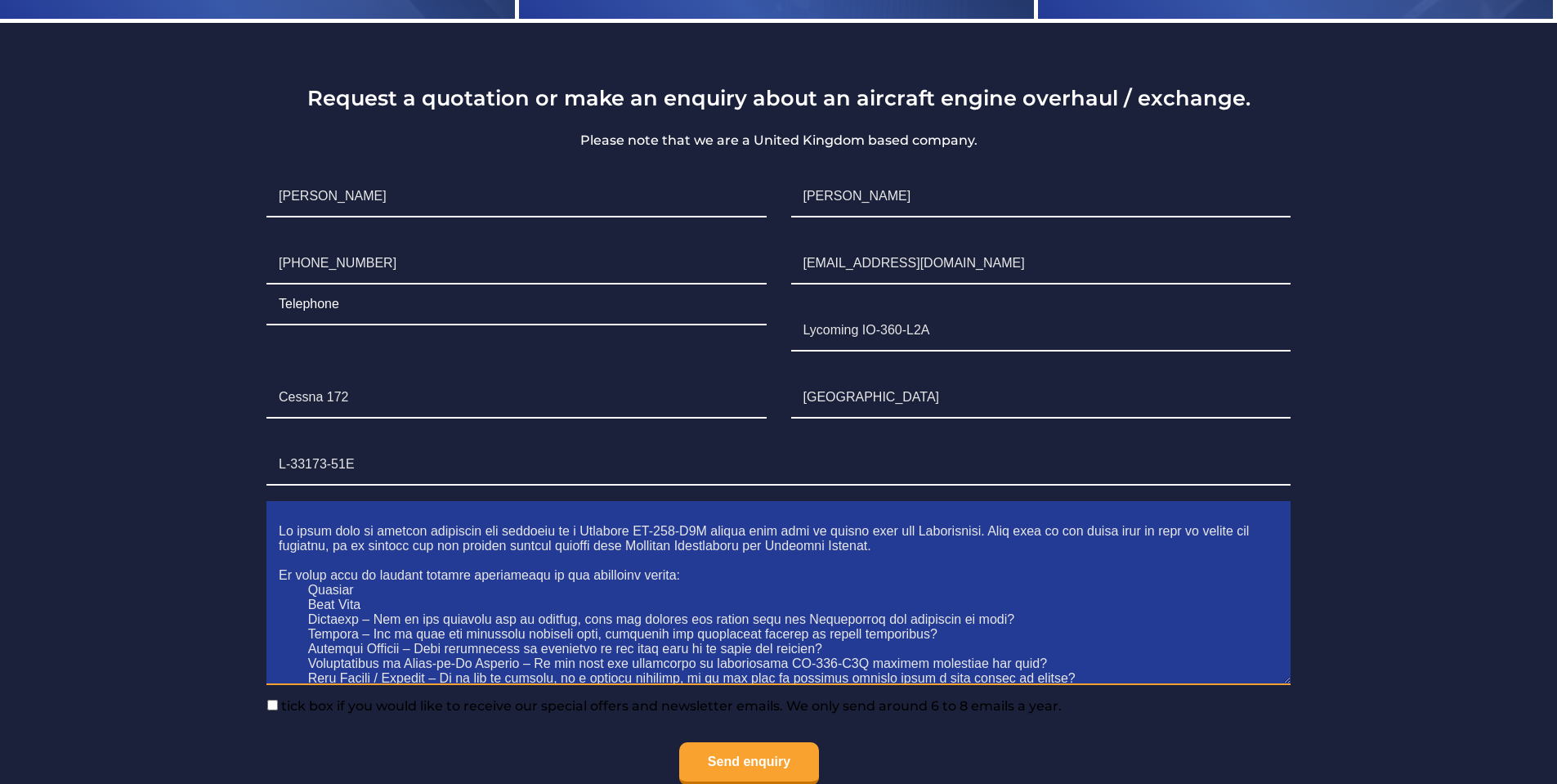
drag, startPoint x: 377, startPoint y: 622, endPoint x: 995, endPoint y: 619, distance: 618.0
click at [995, 619] on textarea "Contact form" at bounding box center [778, 598] width 1024 height 173
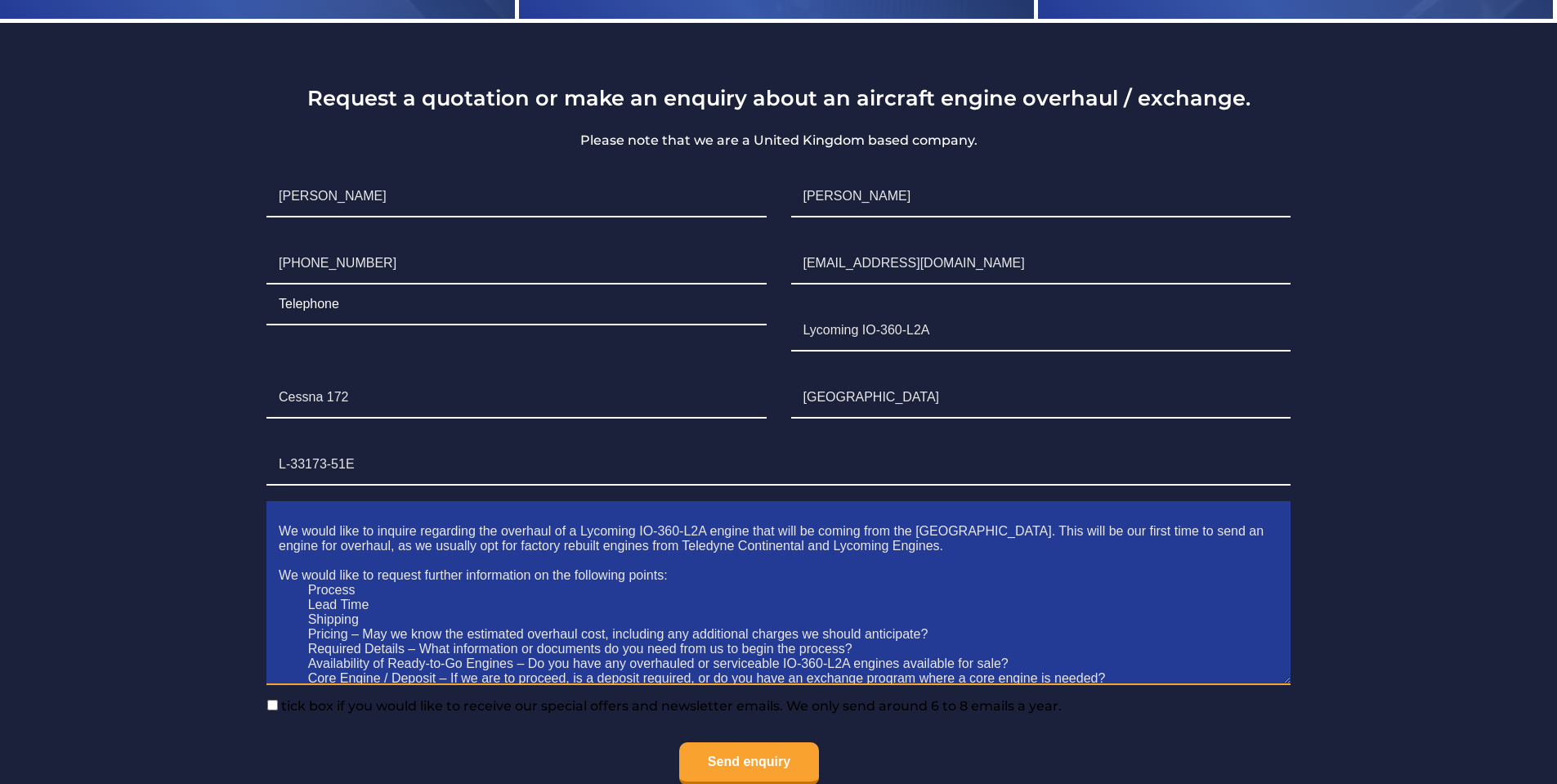
drag, startPoint x: 366, startPoint y: 639, endPoint x: 936, endPoint y: 636, distance: 570.0
click at [936, 636] on textarea "We would like to inquire regarding the overhaul of a Lycoming IO-360-L2A engine…" at bounding box center [778, 598] width 1024 height 173
drag, startPoint x: 479, startPoint y: 649, endPoint x: 869, endPoint y: 650, distance: 390.0
click at [869, 650] on textarea "We would like to inquire regarding the overhaul of a Lycoming IO-360-L2A engine…" at bounding box center [778, 598] width 1024 height 173
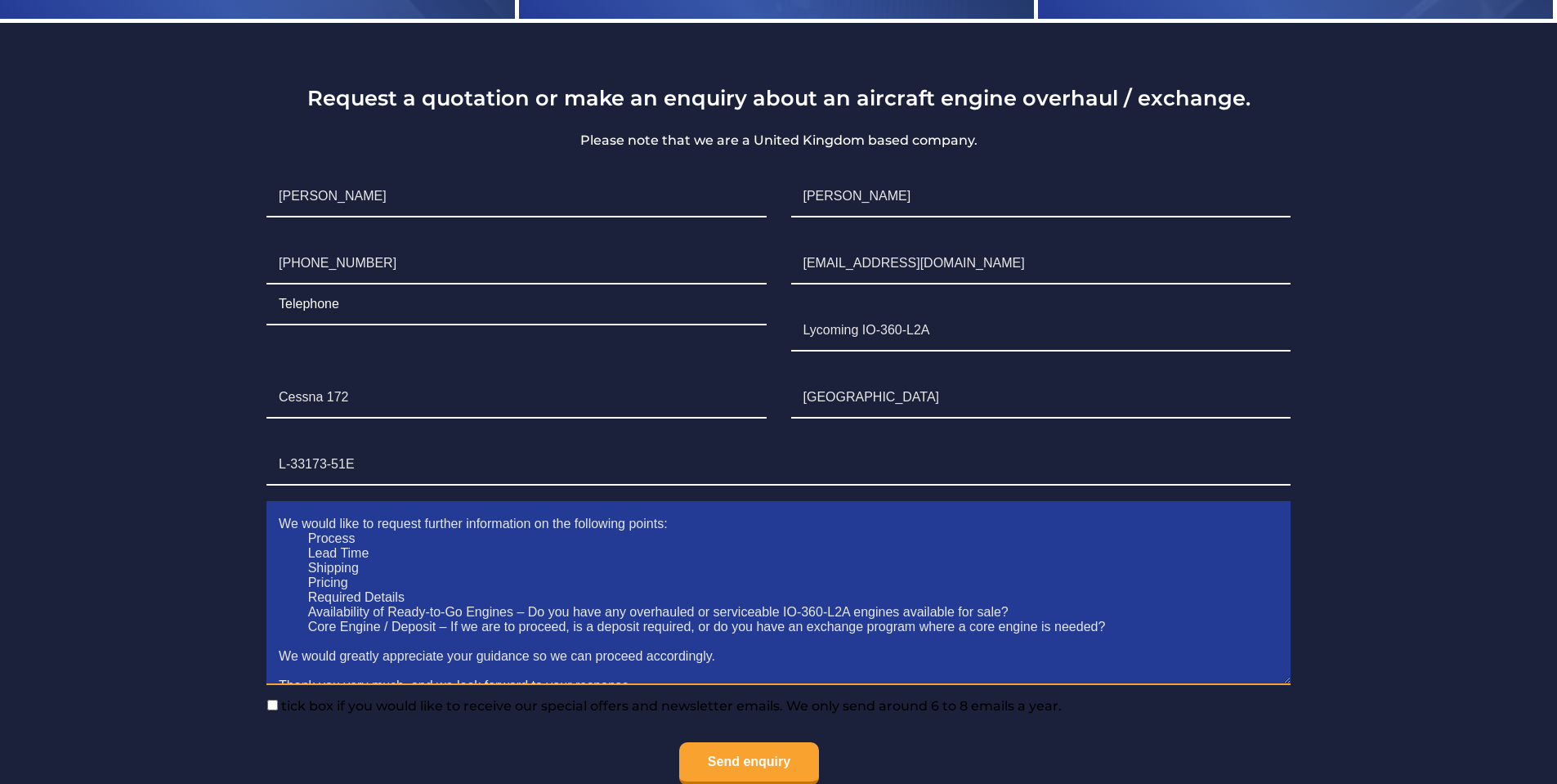
scroll to position [73, 0]
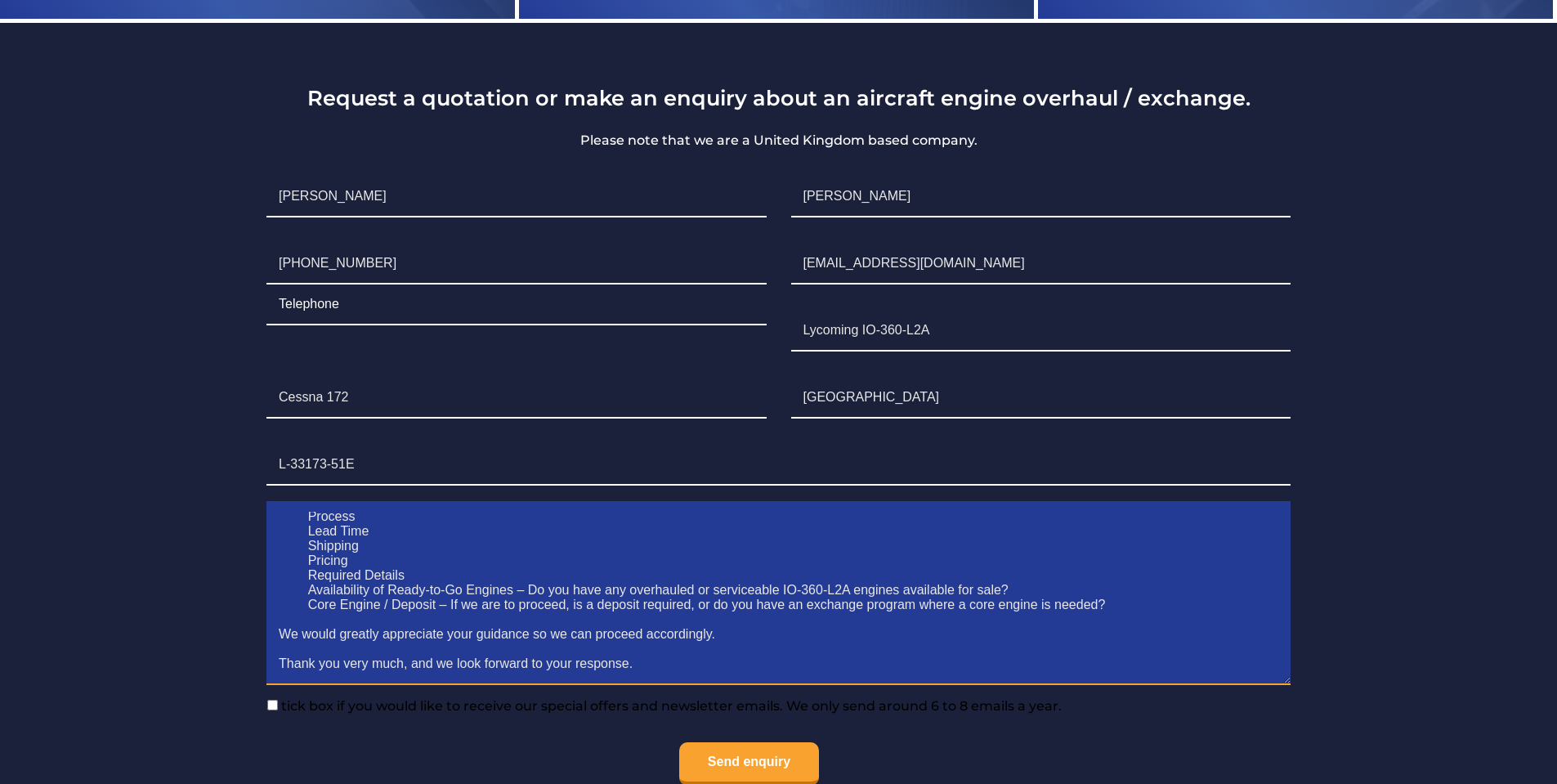
drag, startPoint x: 528, startPoint y: 591, endPoint x: 1016, endPoint y: 595, distance: 488.0
click at [1016, 595] on textarea "We would like to inquire regarding the overhaul of a Lycoming IO-360-L2A engine…" at bounding box center [778, 598] width 1024 height 173
drag, startPoint x: 453, startPoint y: 607, endPoint x: 1135, endPoint y: 610, distance: 682.0
click at [1135, 610] on textarea "We would like to inquire regarding the overhaul of a Lycoming IO-360-L2A engine…" at bounding box center [778, 598] width 1024 height 173
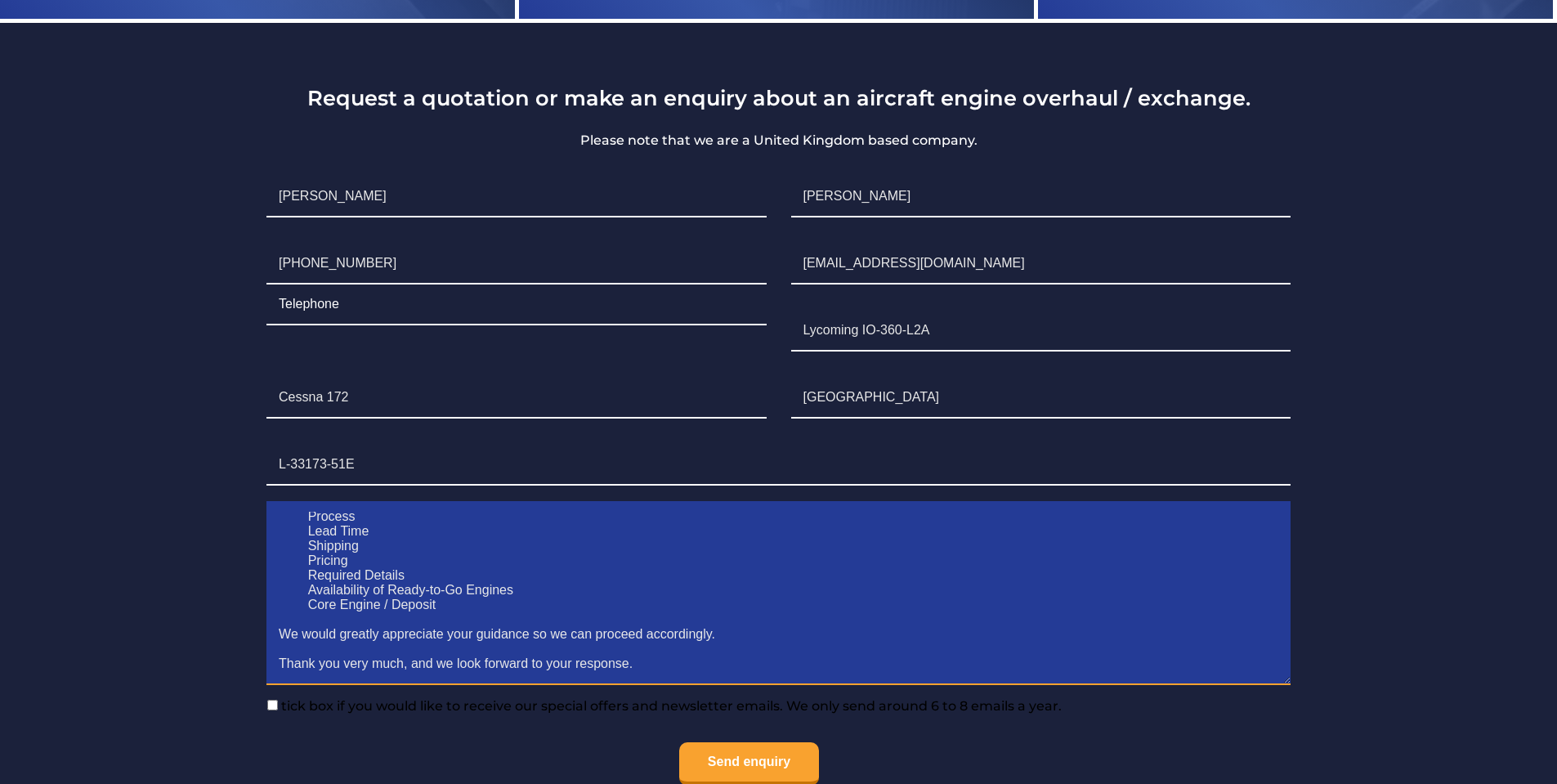
scroll to position [0, 0]
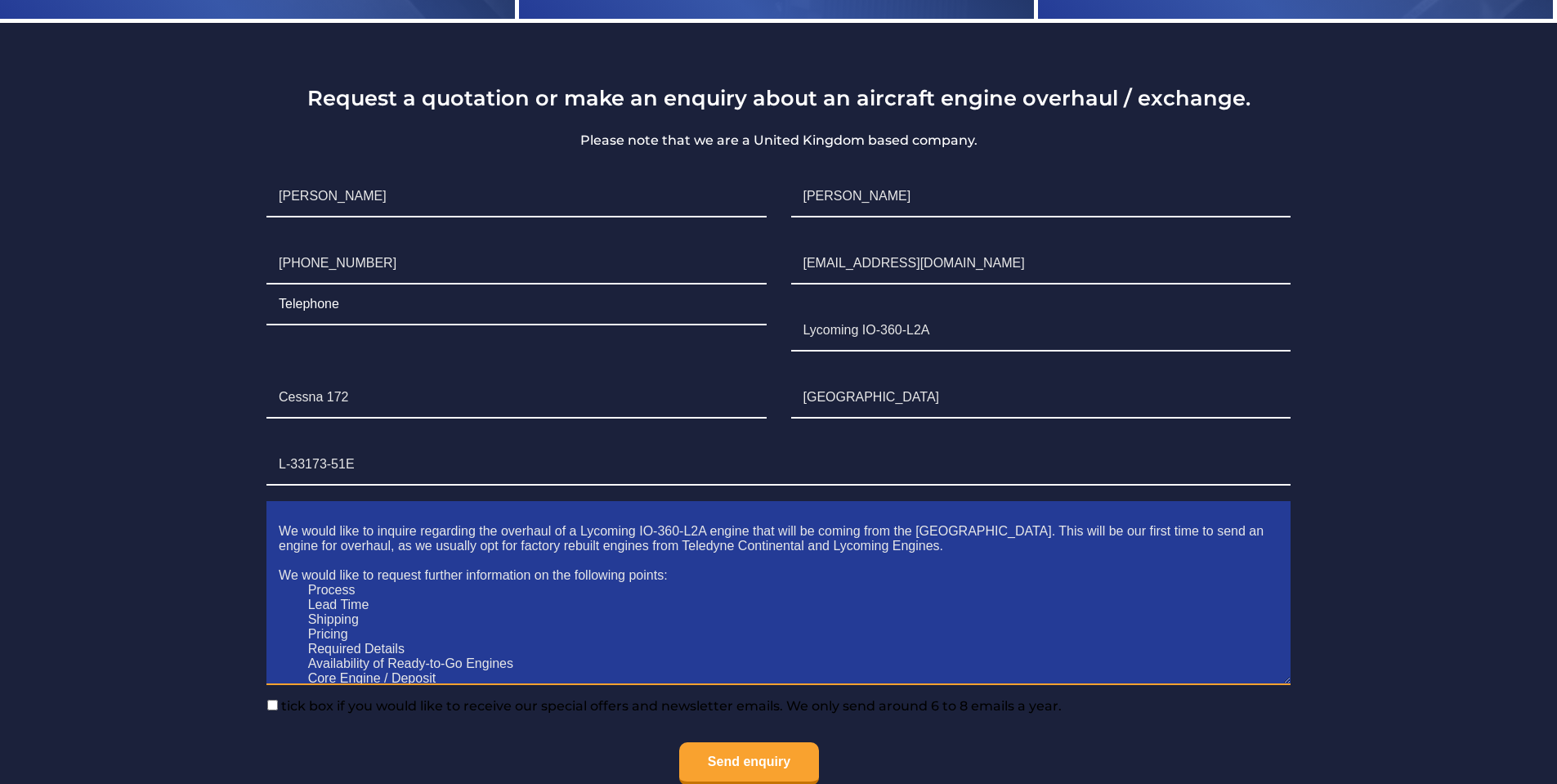
click at [305, 600] on textarea "We would like to inquire regarding the overhaul of a Lycoming IO-360-L2A engine…" at bounding box center [778, 598] width 1024 height 173
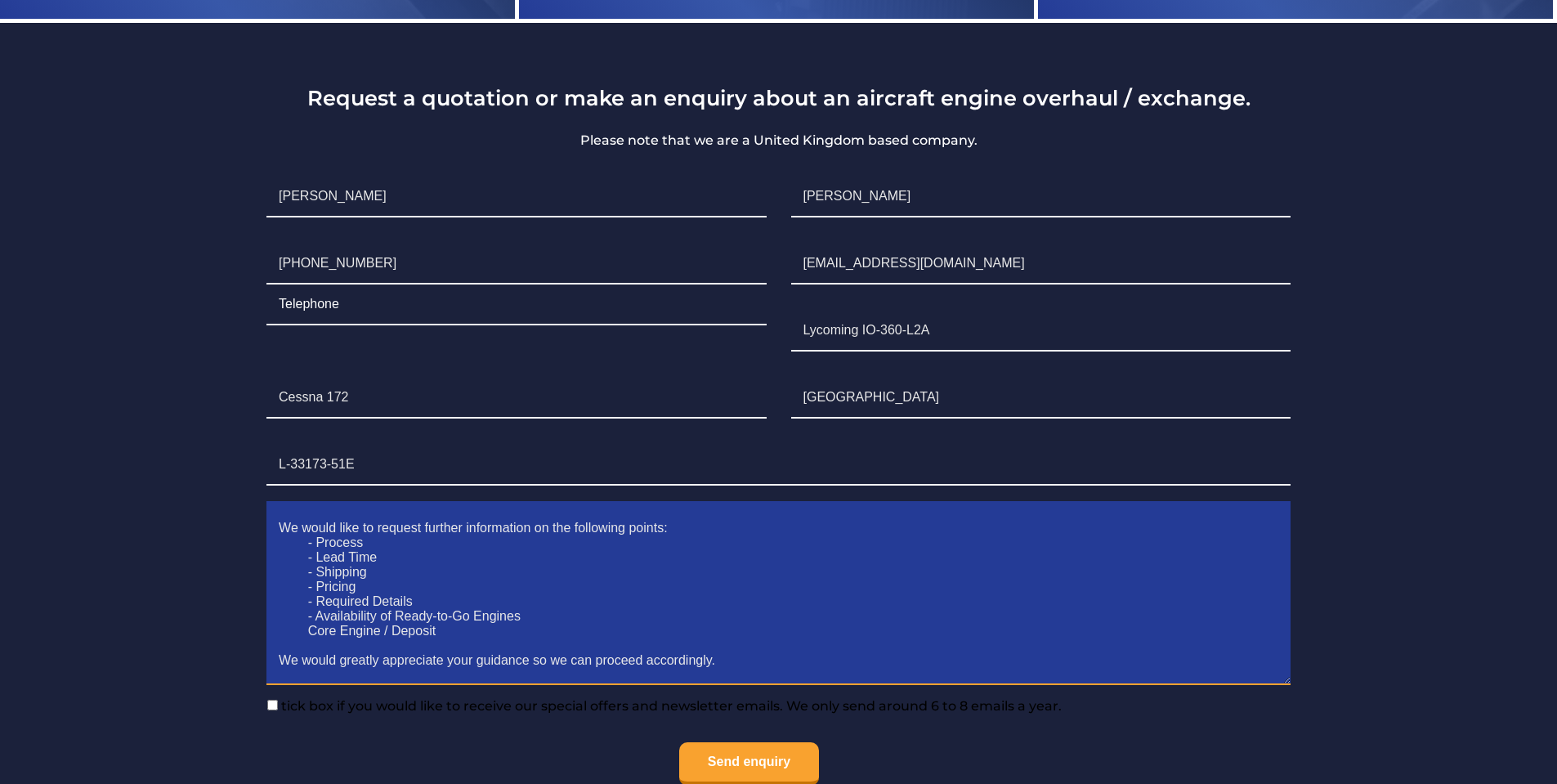
scroll to position [73, 0]
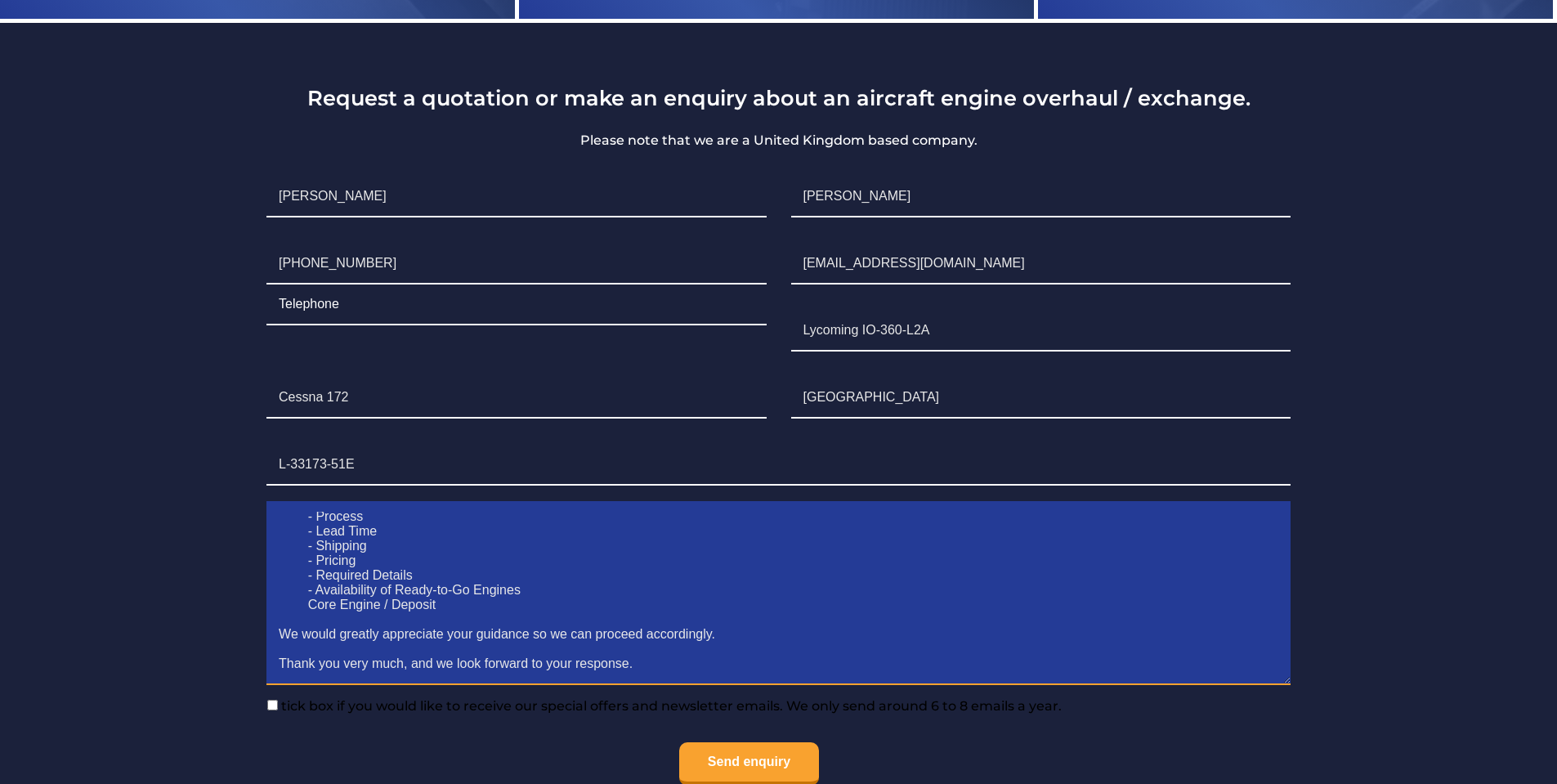
click at [310, 604] on textarea "We would like to inquire regarding the overhaul of a Lycoming IO-360-L2A engine…" at bounding box center [778, 598] width 1024 height 173
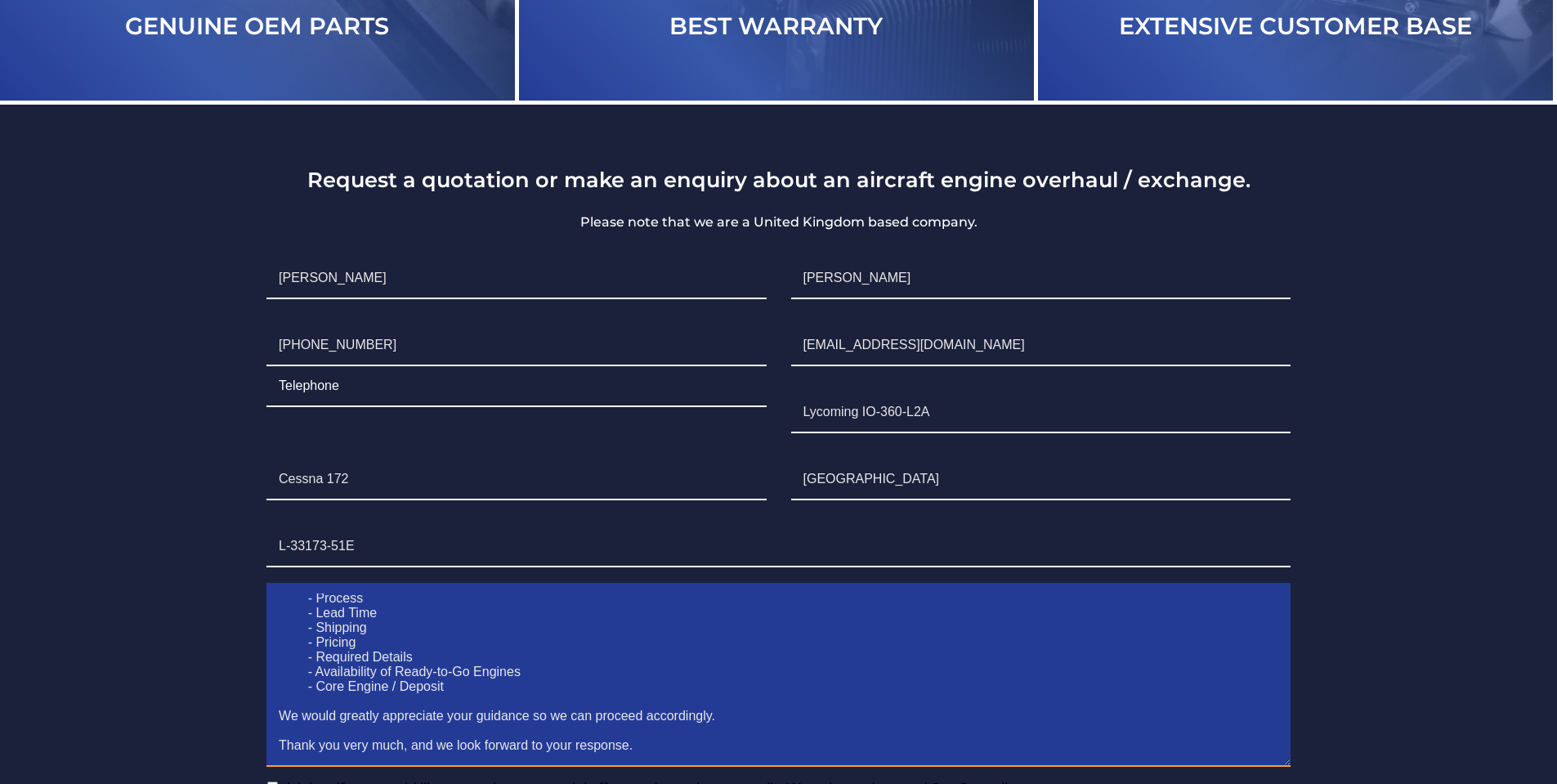
click at [451, 637] on textarea "We would like to inquire regarding the overhaul of a Lycoming IO-360-L2A engine…" at bounding box center [778, 680] width 1024 height 173
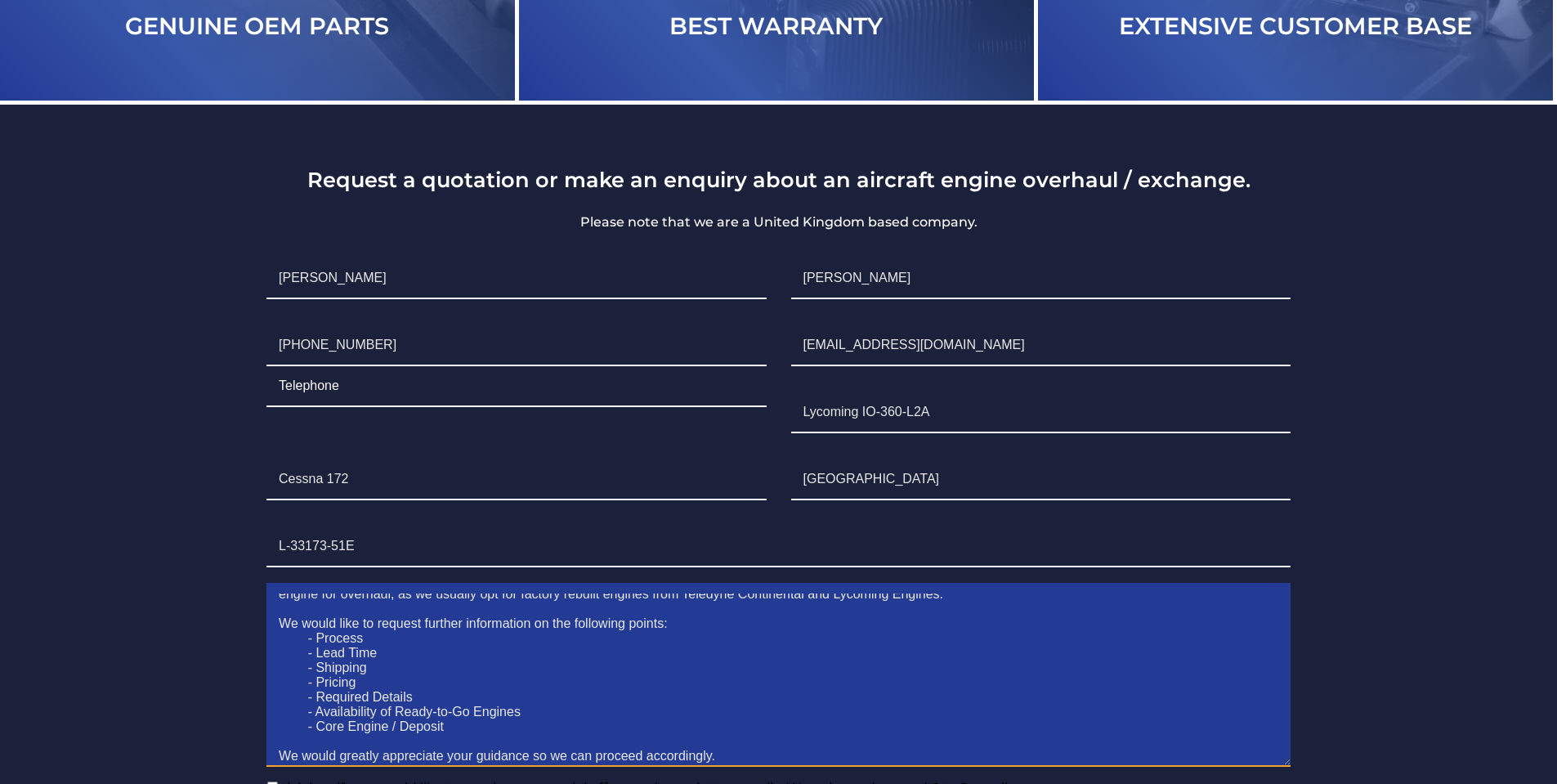
scroll to position [0, 0]
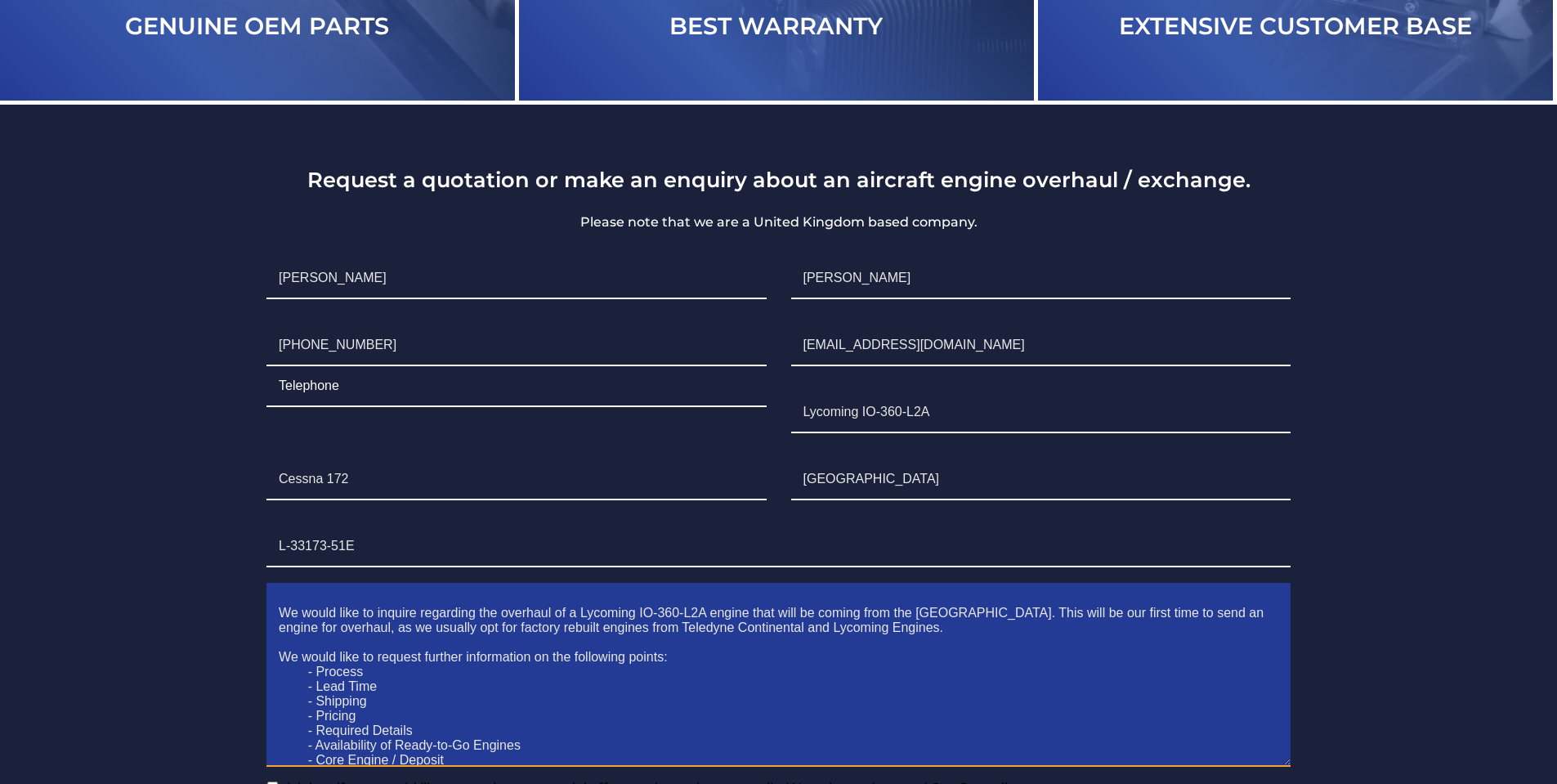
click at [404, 670] on textarea "We would like to inquire regarding the overhaul of a Lycoming IO-360-L2A engine…" at bounding box center [778, 680] width 1024 height 173
drag, startPoint x: 366, startPoint y: 673, endPoint x: 318, endPoint y: 673, distance: 48.0
click at [318, 673] on textarea "We would like to inquire regarding the overhaul of a Lycoming IO-360-L2A engine…" at bounding box center [778, 680] width 1024 height 173
paste textarea "process for this engine type?"
type textarea "We would like to inquire regarding the overhaul of a Lycoming IO-360-L2A engine…"
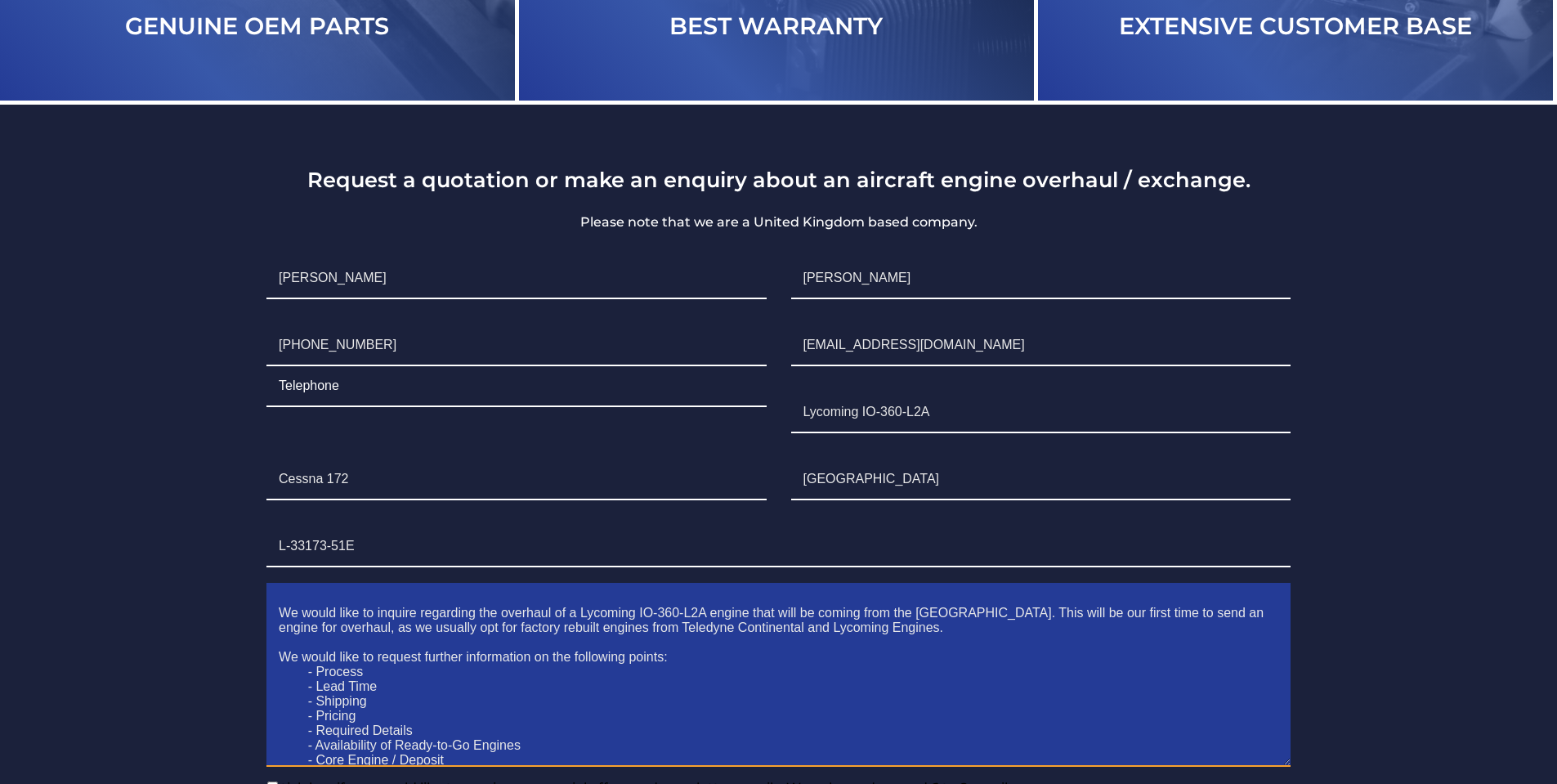
click at [402, 679] on textarea "We would like to inquire regarding the overhaul of a Lycoming IO-360-L2A engine…" at bounding box center [778, 680] width 1024 height 173
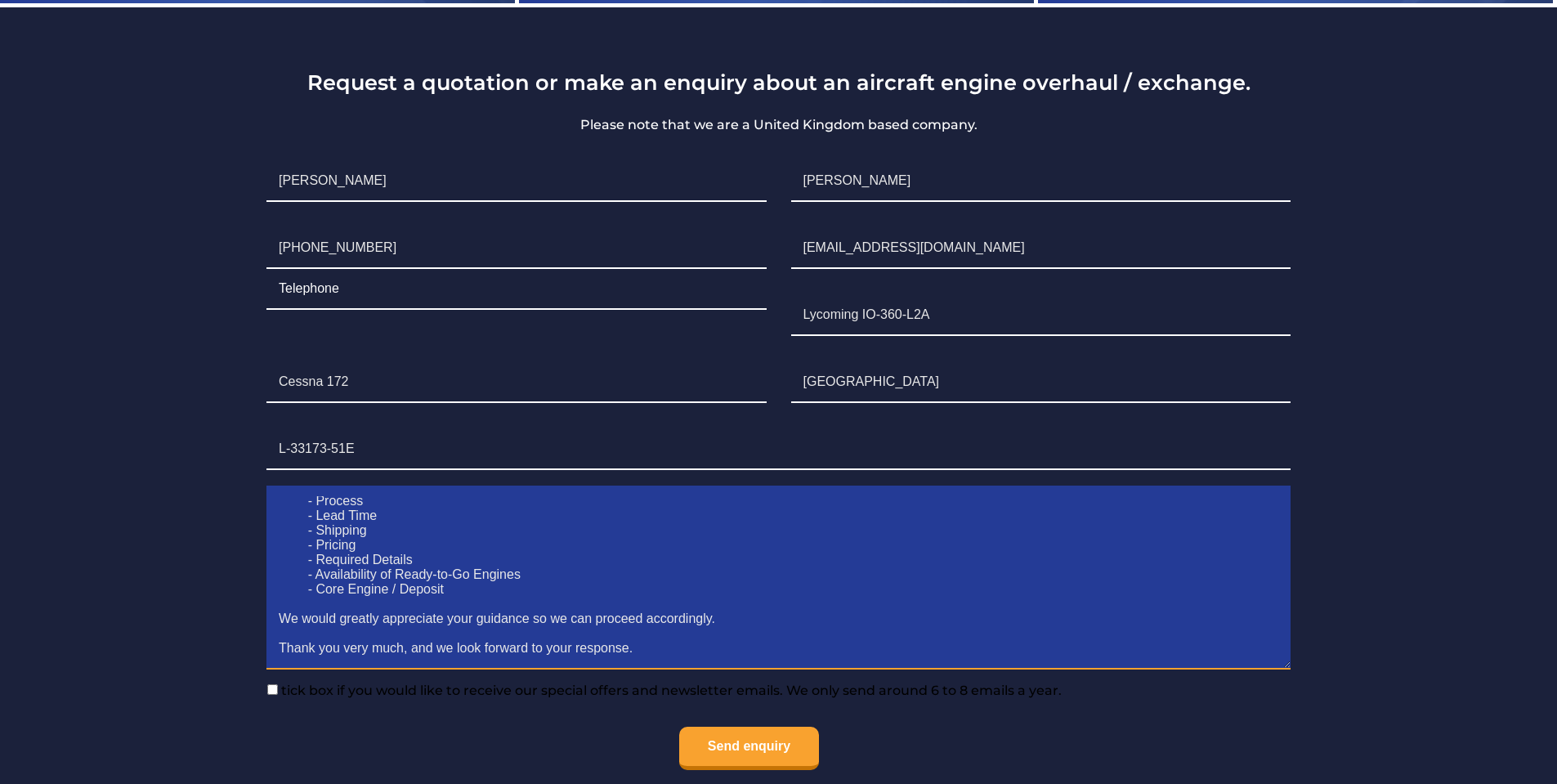
scroll to position [3796, 0]
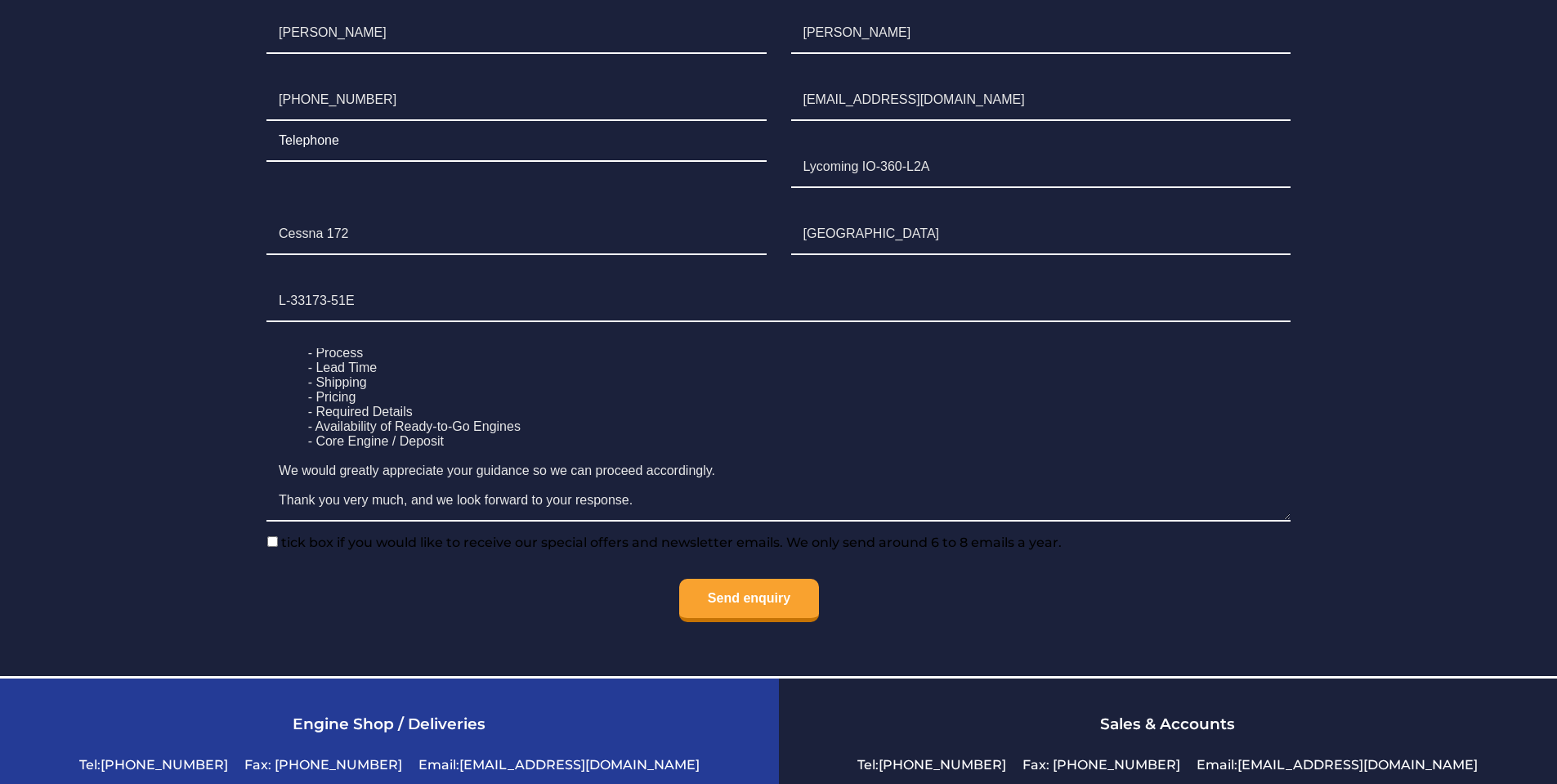
click at [270, 541] on input"] "tick box if you would like to receive our special offers and newsletter emails.…" at bounding box center [272, 541] width 10 height 10
checkbox input"] "true"
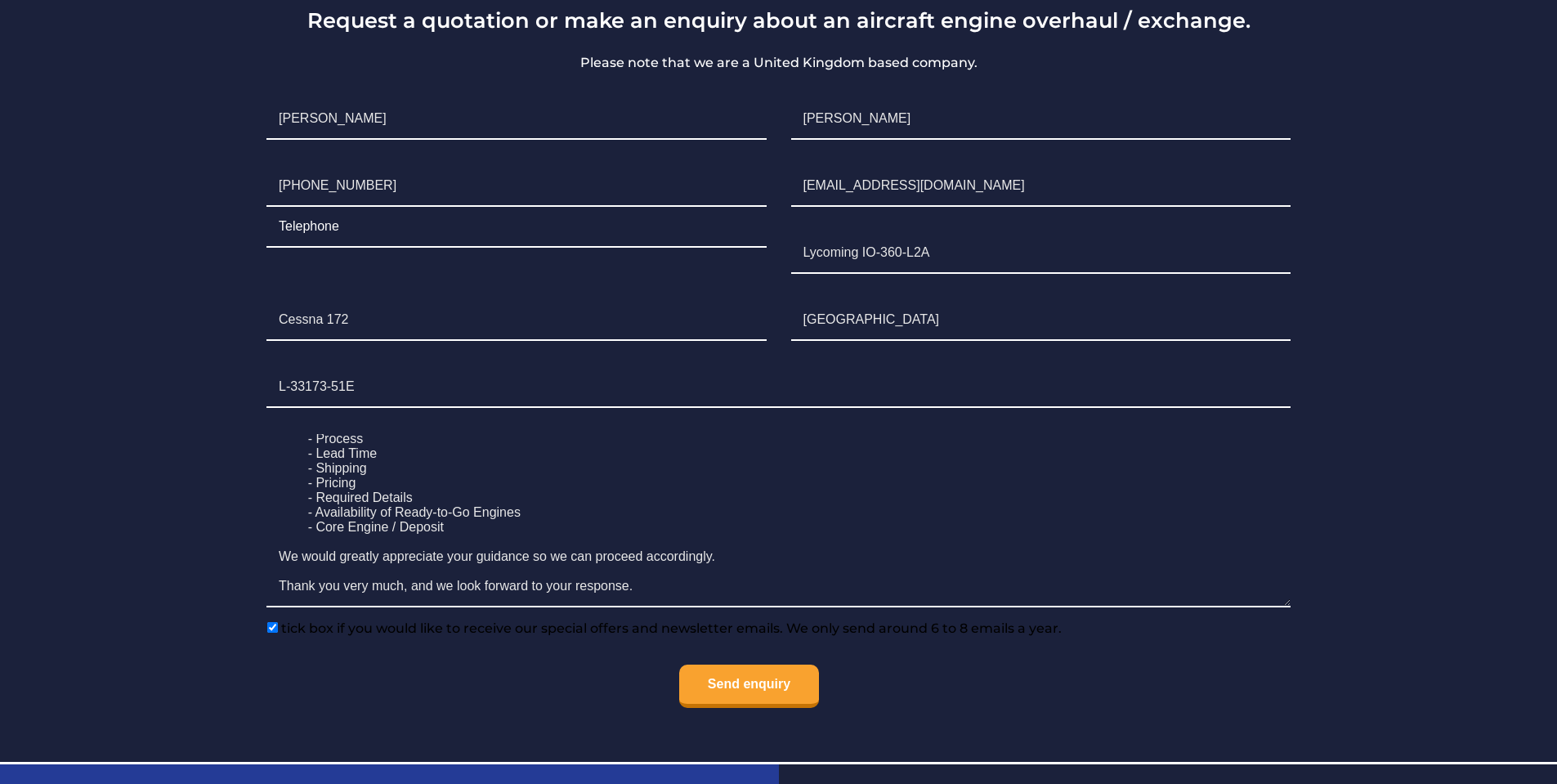
scroll to position [3878, 0]
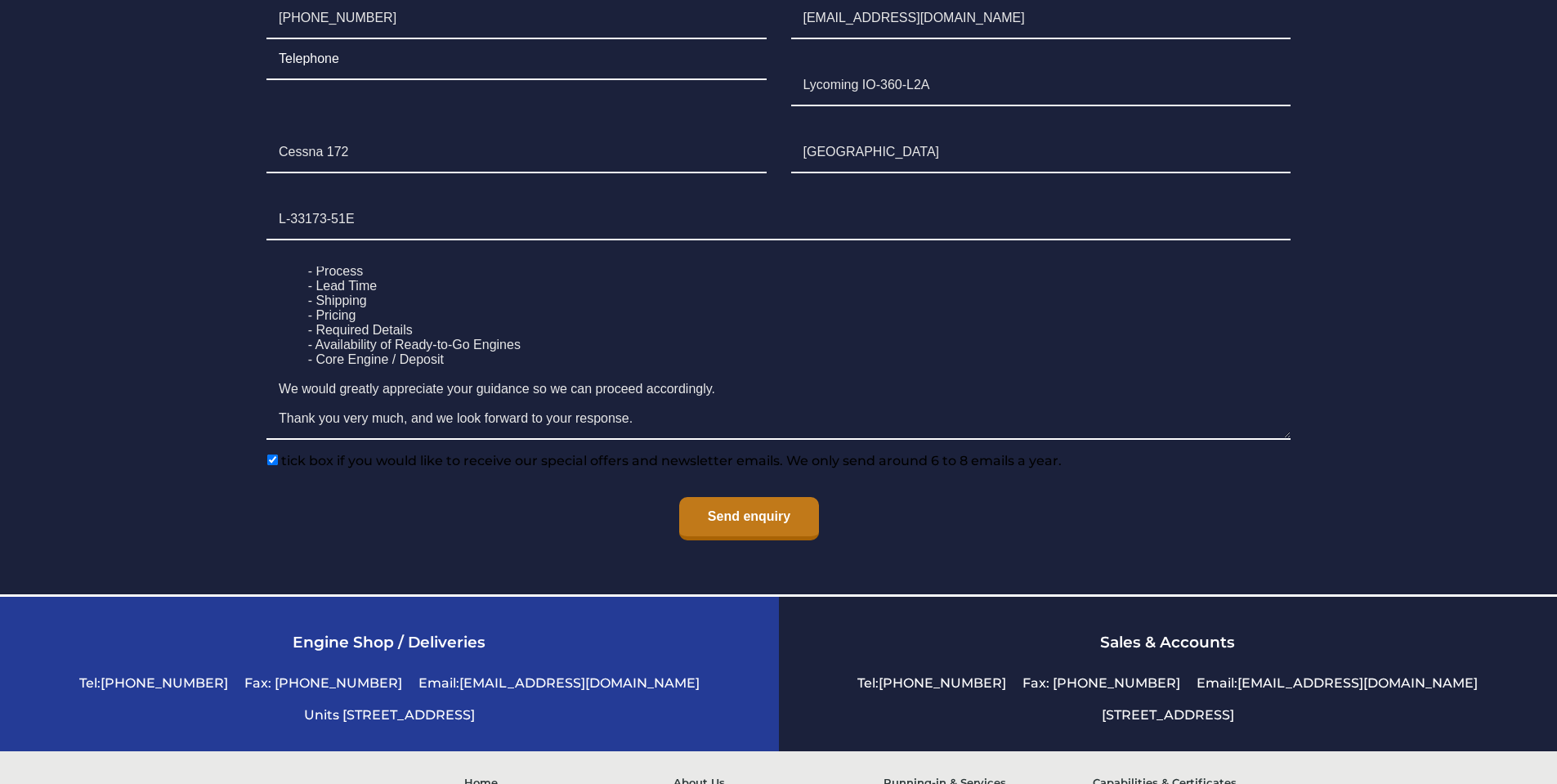
click at [761, 526] on input "Send enquiry" at bounding box center [748, 519] width 140 height 43
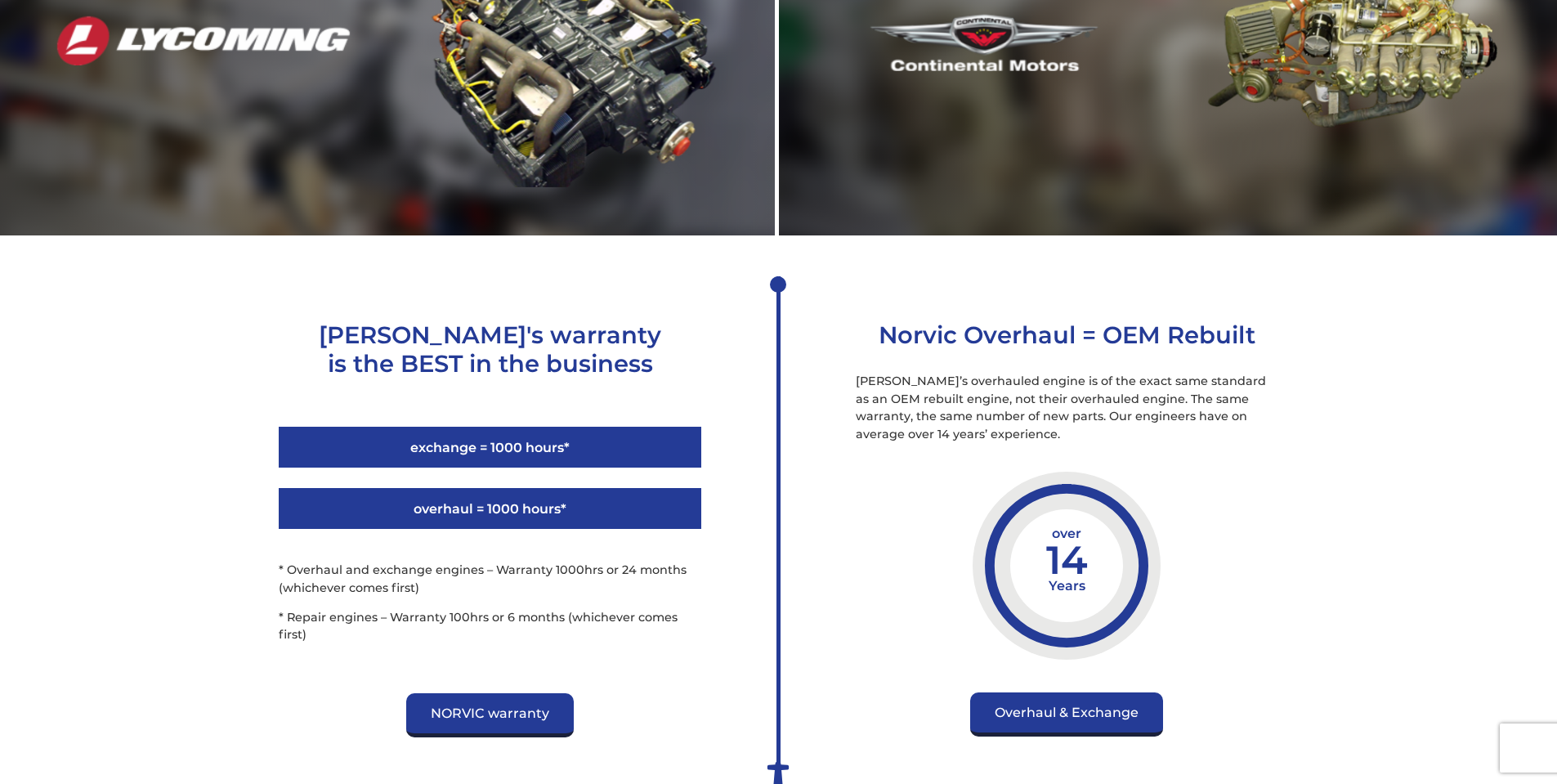
scroll to position [2162, 0]
